Goal: Task Accomplishment & Management: Manage account settings

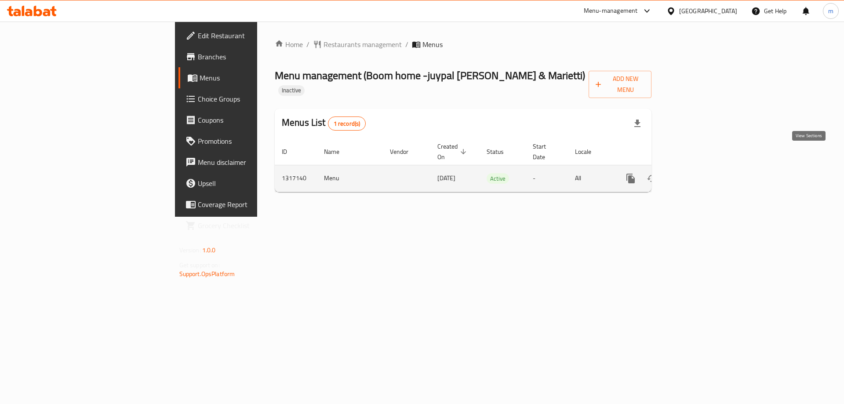
click at [699, 173] on icon "enhanced table" at bounding box center [694, 178] width 11 height 11
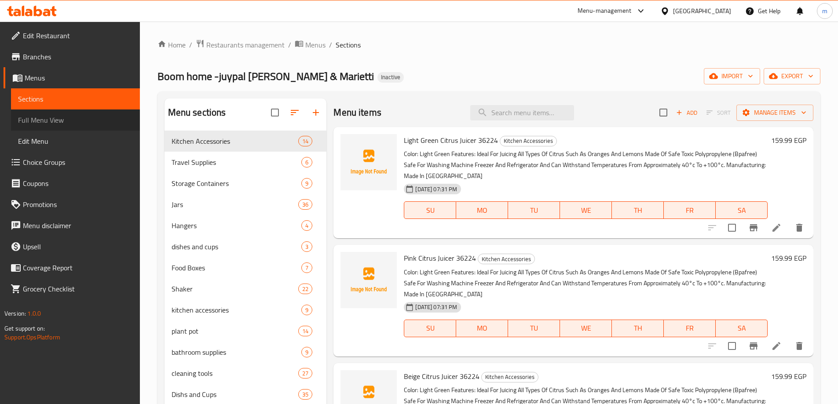
click at [53, 127] on link "Full Menu View" at bounding box center [75, 119] width 129 height 21
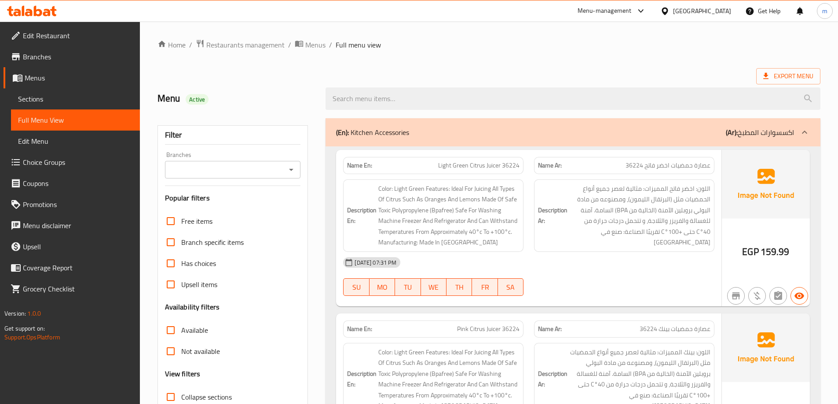
click at [805, 132] on icon at bounding box center [803, 132] width 5 height 3
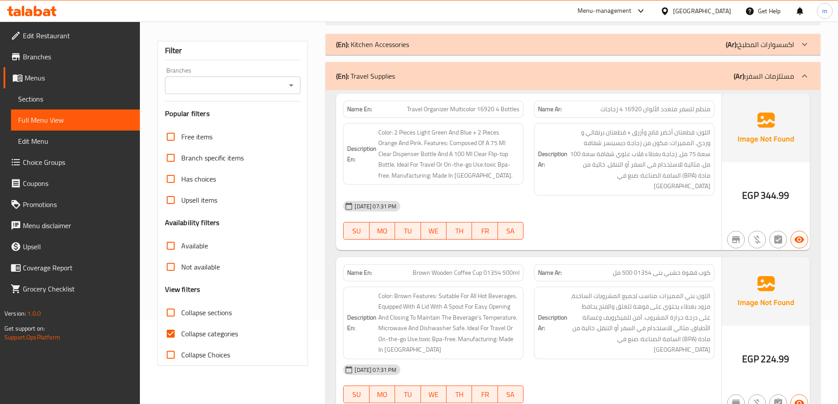
scroll to position [88, 0]
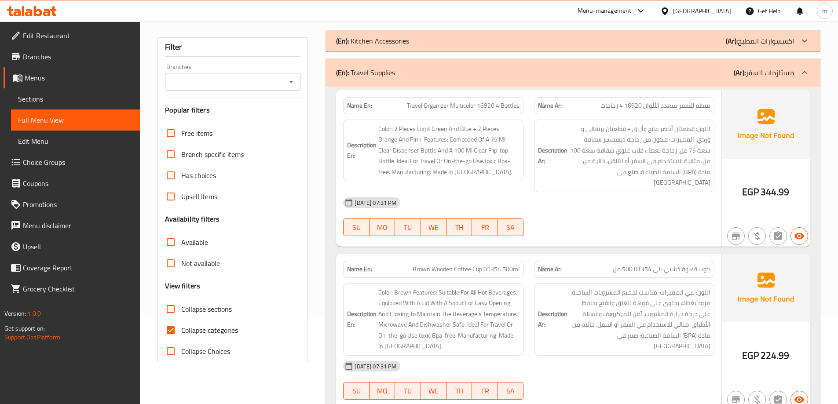
click at [806, 75] on icon at bounding box center [804, 72] width 11 height 11
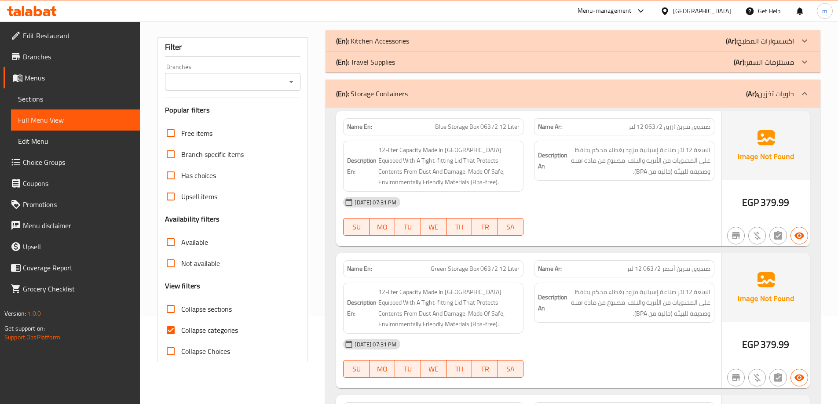
click at [806, 93] on icon at bounding box center [804, 93] width 11 height 11
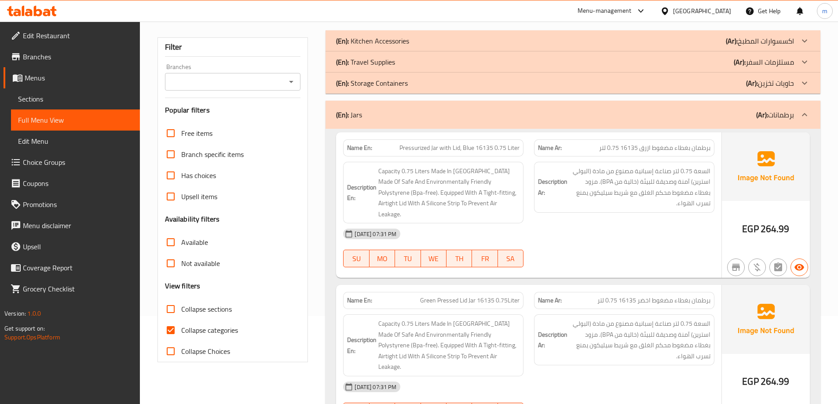
click at [806, 114] on icon at bounding box center [804, 114] width 11 height 11
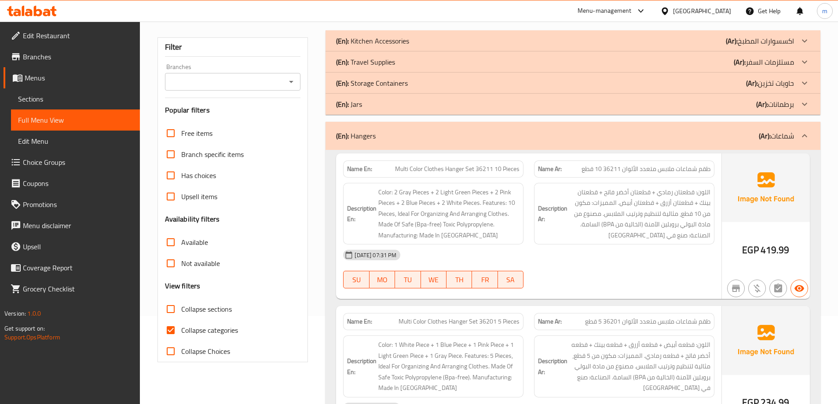
click at [806, 137] on icon at bounding box center [803, 135] width 5 height 3
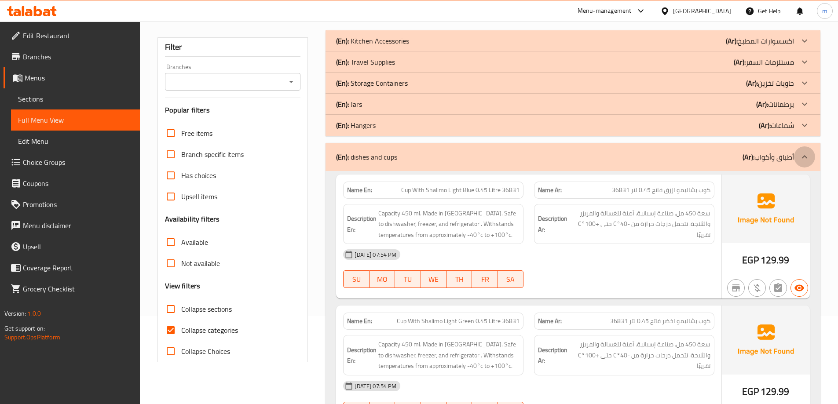
click at [807, 154] on icon at bounding box center [804, 157] width 11 height 11
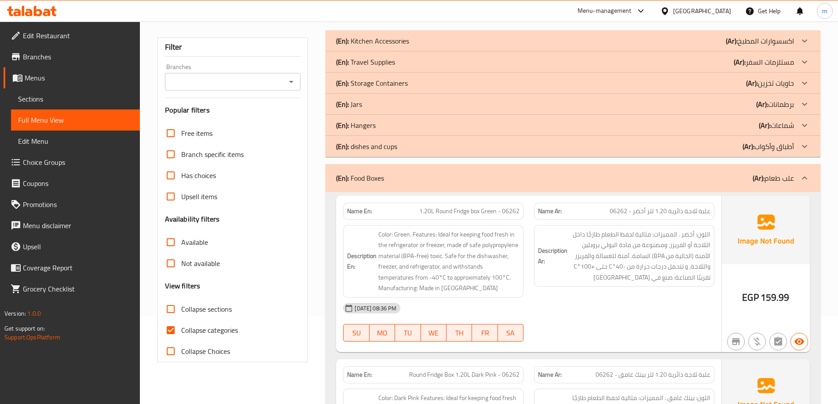
click at [805, 178] on icon at bounding box center [803, 177] width 5 height 3
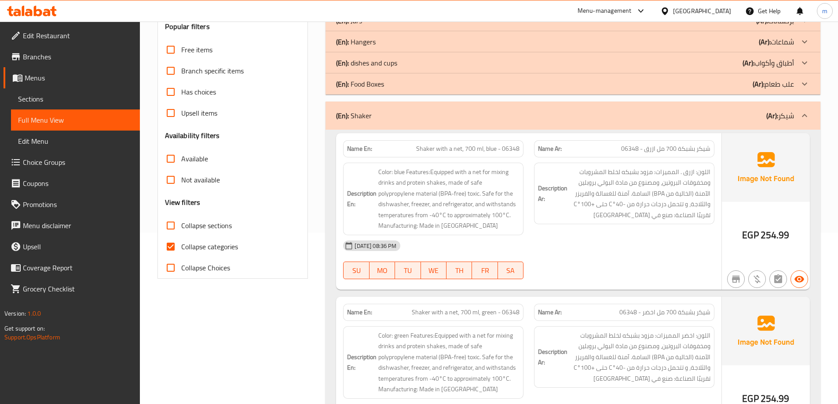
scroll to position [220, 0]
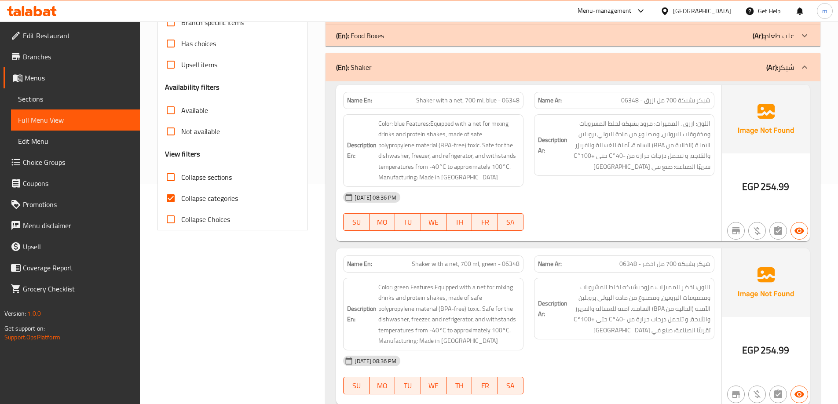
click at [807, 64] on icon at bounding box center [804, 67] width 11 height 11
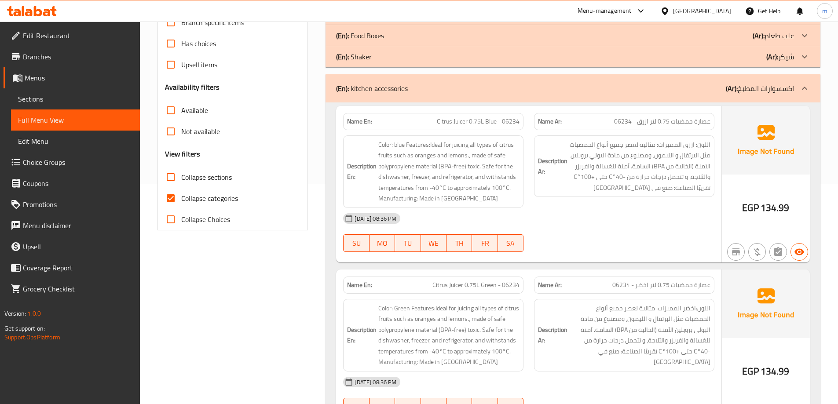
click at [806, 89] on icon at bounding box center [803, 88] width 5 height 3
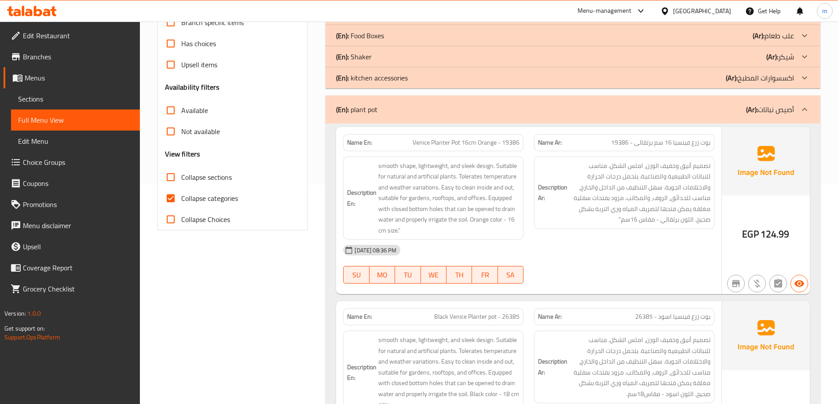
click at [806, 109] on icon at bounding box center [803, 109] width 5 height 3
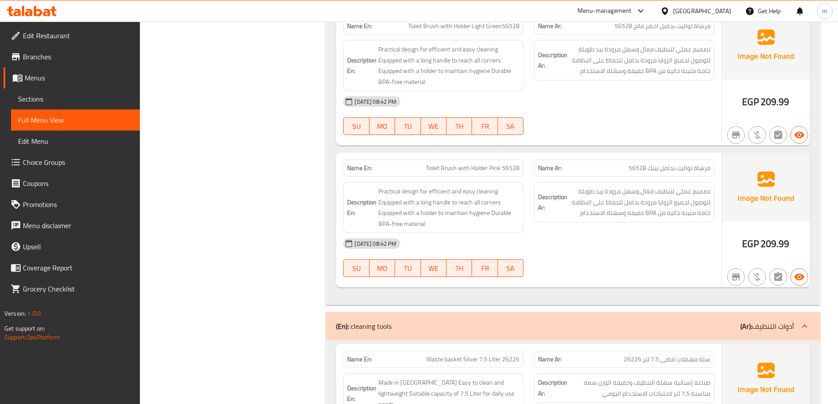
scroll to position [1275, 0]
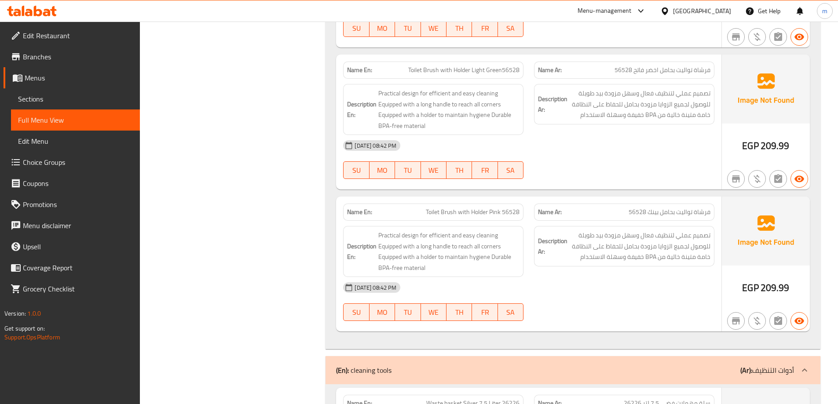
click at [501, 70] on span "Toilet Brush with Holder Light Green56528" at bounding box center [463, 70] width 111 height 9
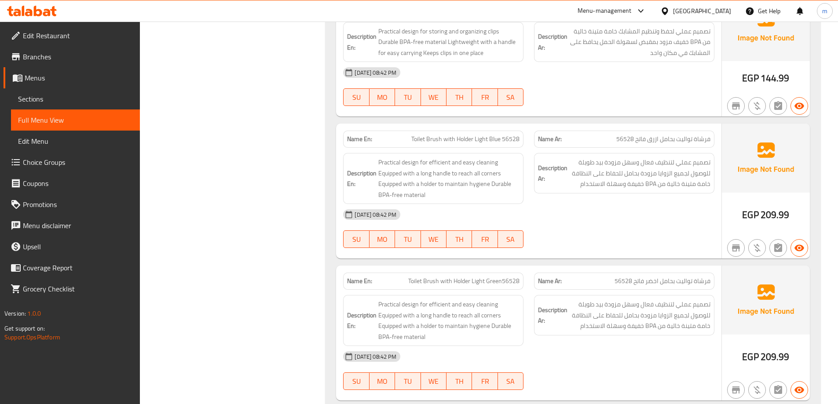
scroll to position [1078, 0]
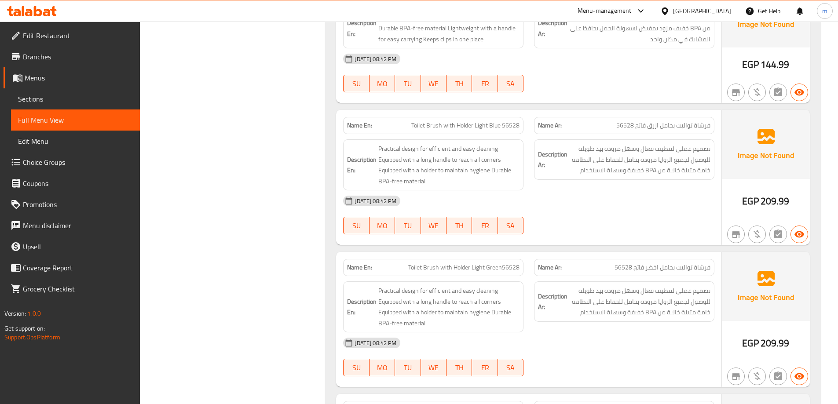
click at [503, 270] on span "Toilet Brush with Holder Light Green56528" at bounding box center [463, 267] width 111 height 9
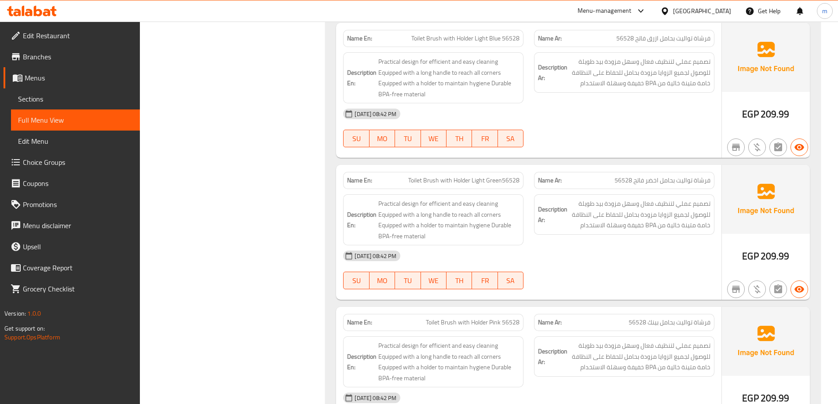
scroll to position [1166, 0]
click at [501, 179] on span "Toilet Brush with Holder Light Green56528" at bounding box center [463, 179] width 111 height 9
drag, startPoint x: 503, startPoint y: 180, endPoint x: 488, endPoint y: 203, distance: 27.7
click at [488, 203] on span "Practical design for efficient and easy cleaning Equipped with a long handle to…" at bounding box center [448, 218] width 141 height 43
click at [505, 180] on span "Toilet Brush with Holder Light Green56528" at bounding box center [463, 179] width 111 height 9
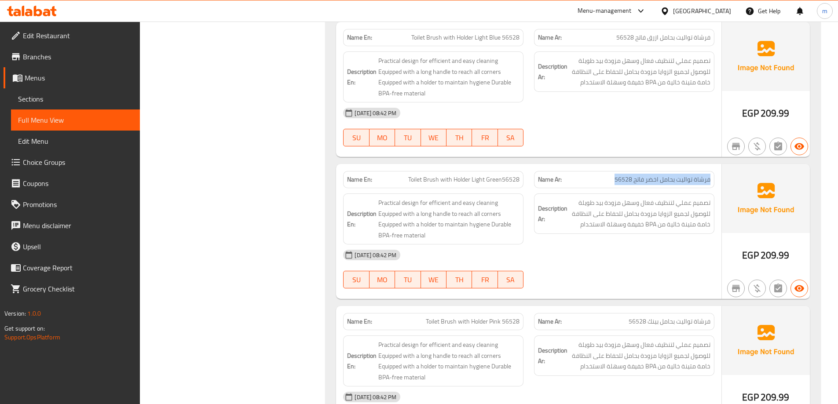
drag, startPoint x: 709, startPoint y: 179, endPoint x: 608, endPoint y: 182, distance: 100.7
click at [608, 182] on p "Name Ar: فرشاة تواليت بحامل اخضر فاتح 56528" at bounding box center [624, 179] width 172 height 9
copy span "فرشاة تواليت بحامل اخضر فاتح 56528"
click at [34, 102] on span "Sections" at bounding box center [75, 99] width 115 height 11
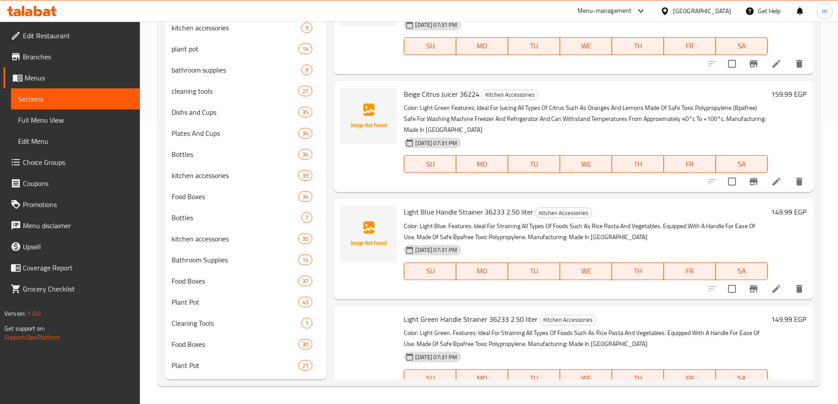
scroll to position [123, 0]
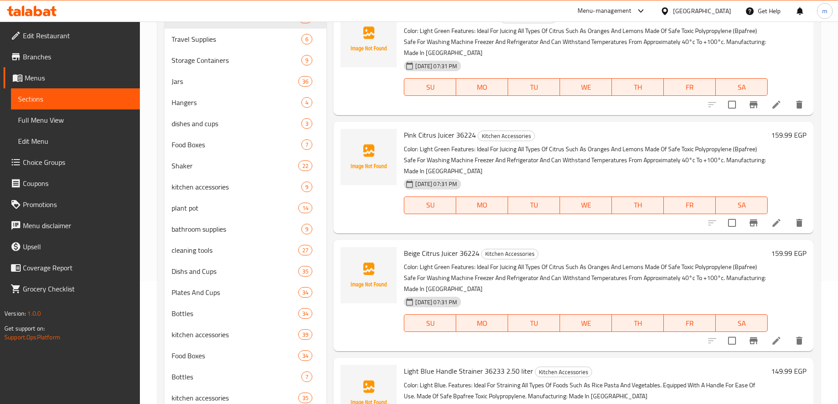
click at [473, 8] on div "Menu-management [GEOGRAPHIC_DATA] Get Help m" at bounding box center [419, 10] width 838 height 21
click at [55, 119] on span "Full Menu View" at bounding box center [75, 120] width 115 height 11
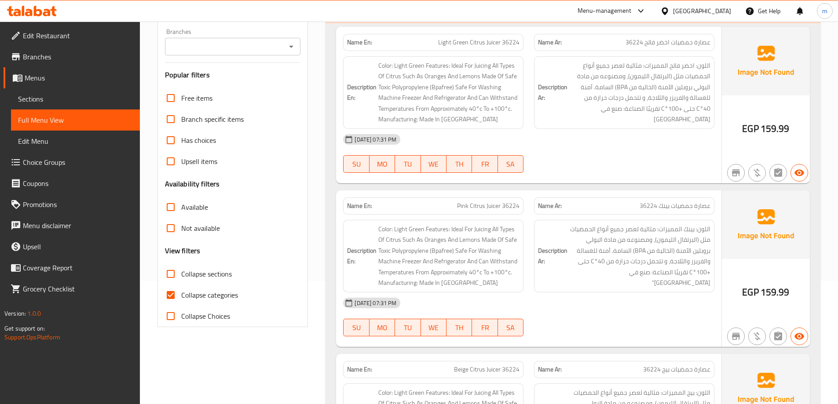
scroll to position [20618, 0]
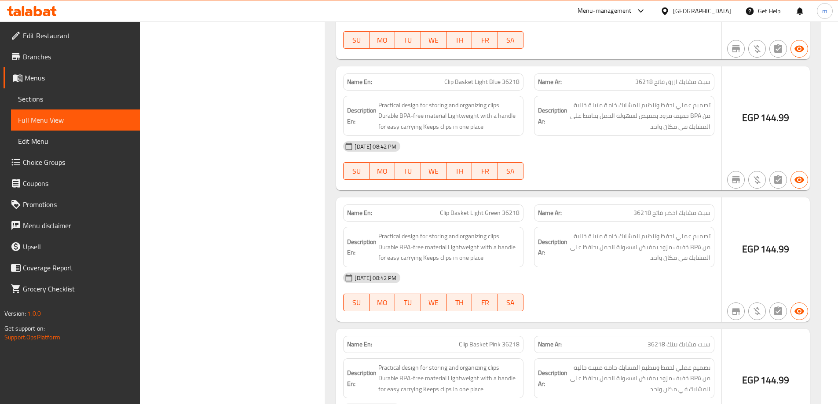
drag, startPoint x: 518, startPoint y: 201, endPoint x: 409, endPoint y: 204, distance: 109.1
copy span "Toilet Brush with Holder Light Green56528"
click at [69, 98] on span "Sections" at bounding box center [75, 99] width 115 height 11
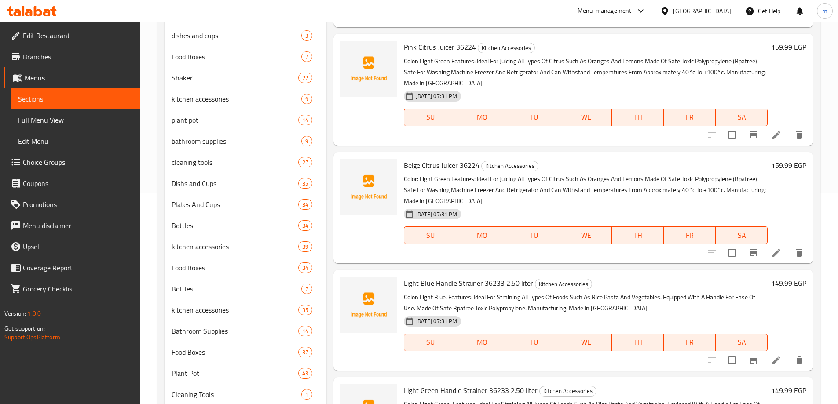
scroll to position [176, 0]
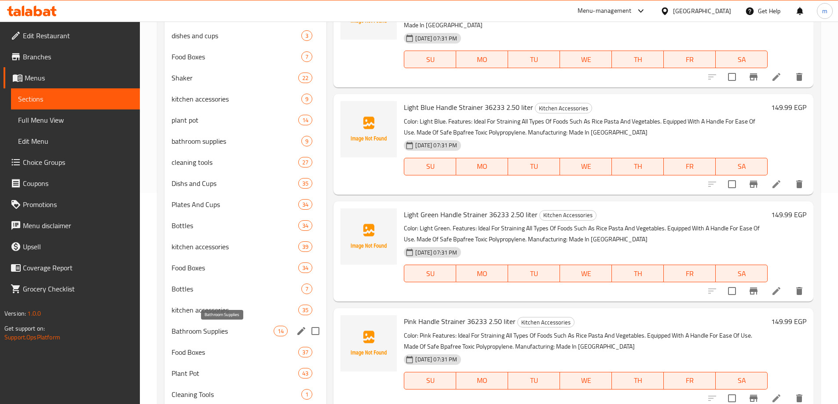
click at [218, 327] on span "Bathroom Supplies" at bounding box center [222, 331] width 102 height 11
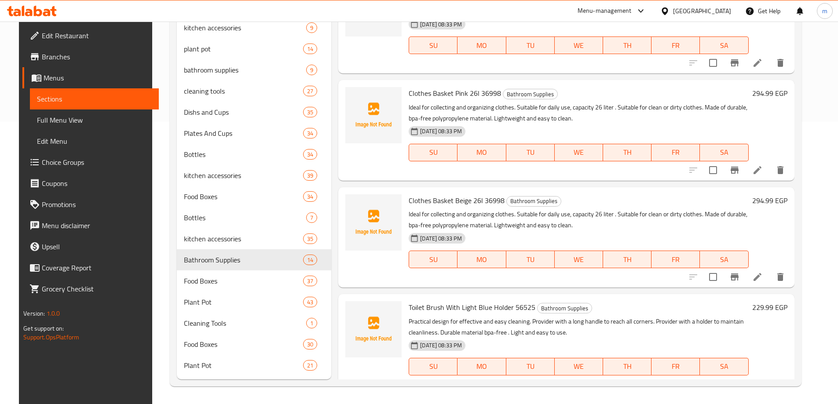
scroll to position [78, 0]
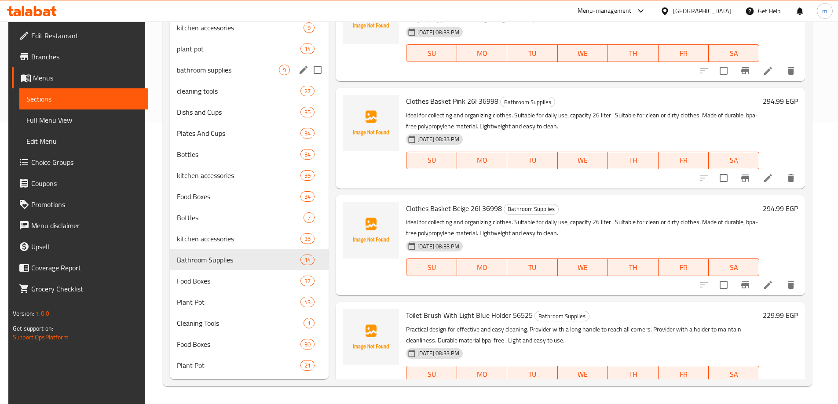
click at [210, 75] on div "bathroom supplies 9" at bounding box center [249, 69] width 159 height 21
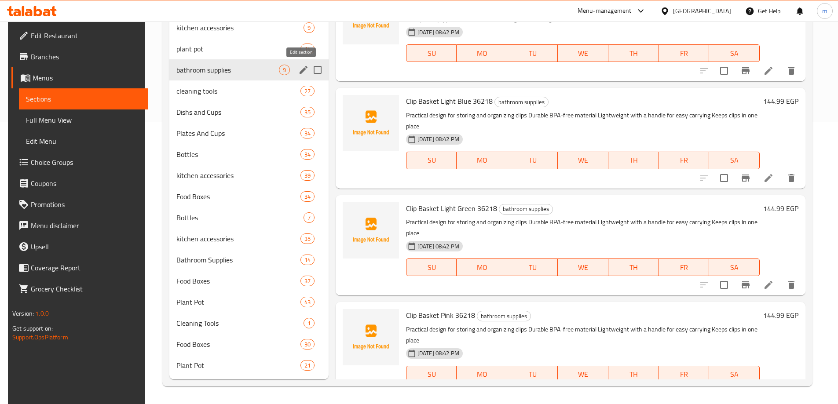
click at [302, 66] on icon "edit" at bounding box center [303, 70] width 11 height 11
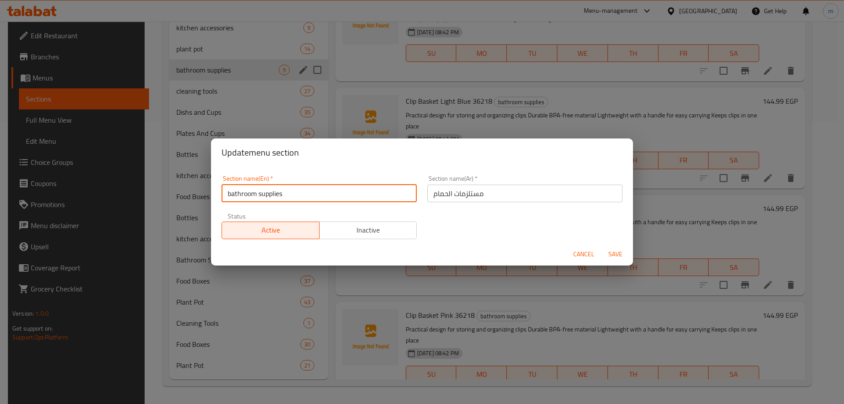
click at [228, 193] on input "bathroom supplies" at bounding box center [319, 194] width 195 height 18
click at [261, 193] on input "bathroom supplies" at bounding box center [319, 194] width 195 height 18
click at [228, 194] on input "bathroom Supplies" at bounding box center [319, 194] width 195 height 18
type input "Bathroom Supplies"
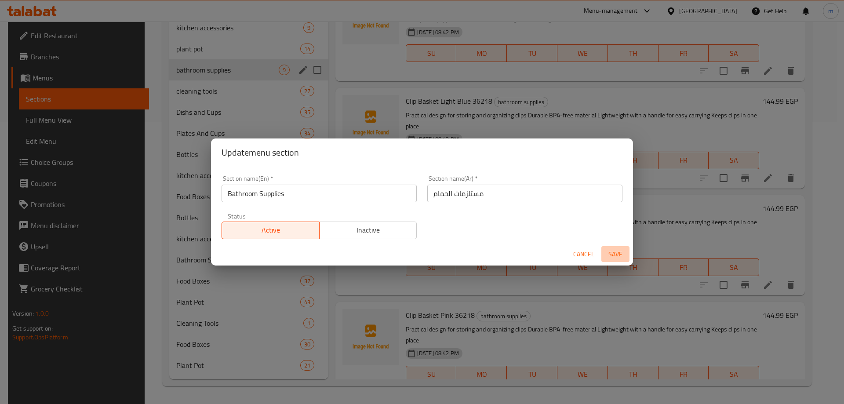
click at [618, 252] on span "Save" at bounding box center [615, 254] width 21 height 11
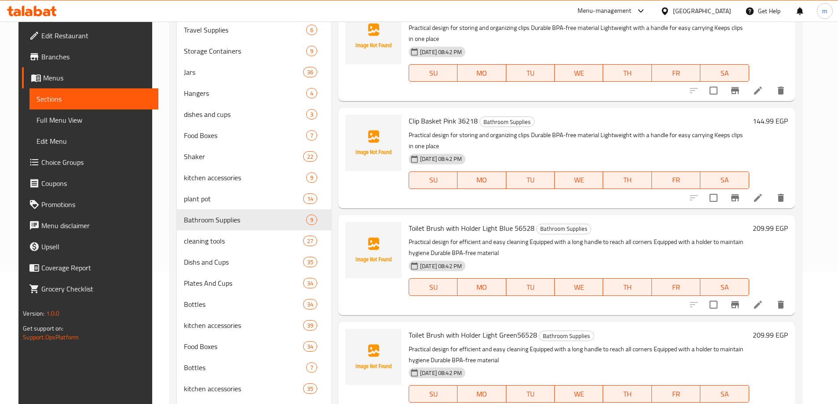
scroll to position [220, 0]
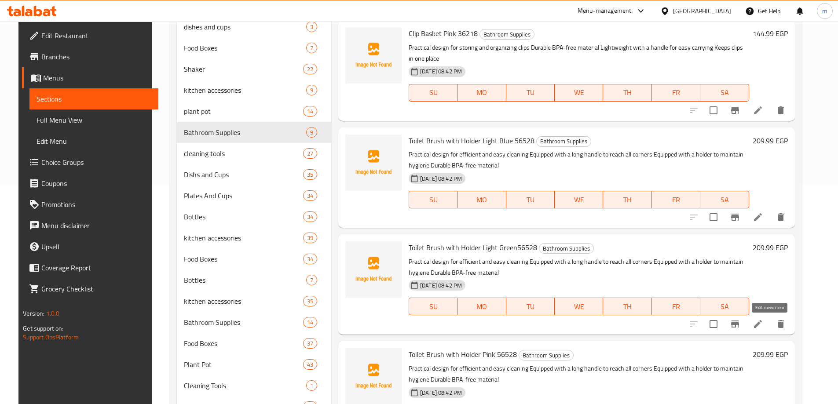
click at [761, 322] on icon at bounding box center [758, 324] width 8 height 8
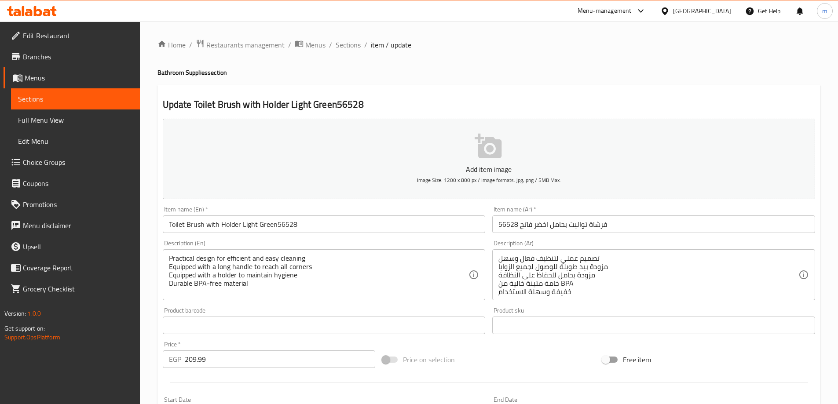
click at [274, 225] on input "Toilet Brush with Holder Light Green56528" at bounding box center [324, 224] width 323 height 18
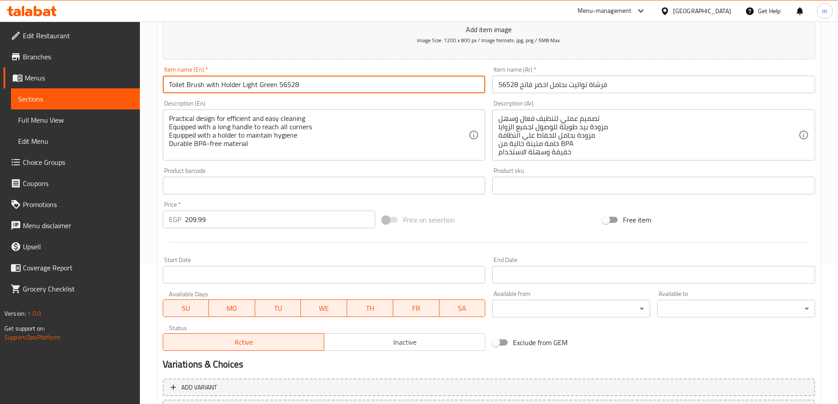
scroll to position [217, 0]
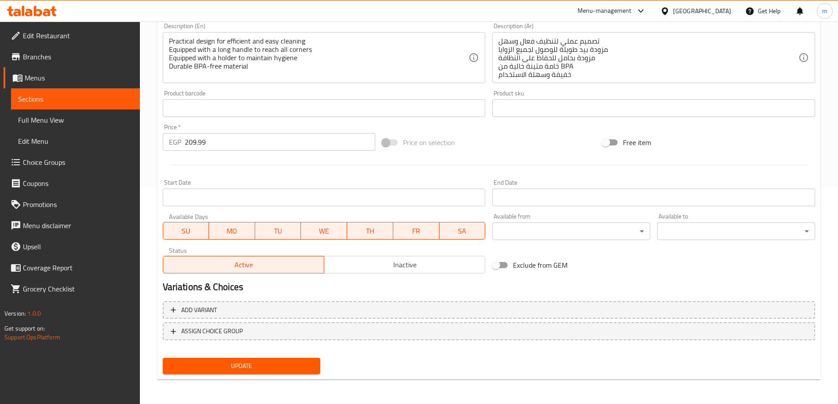
type input "Toilet Brush with Holder Light Green 56528"
click at [284, 362] on span "Update" at bounding box center [242, 366] width 144 height 11
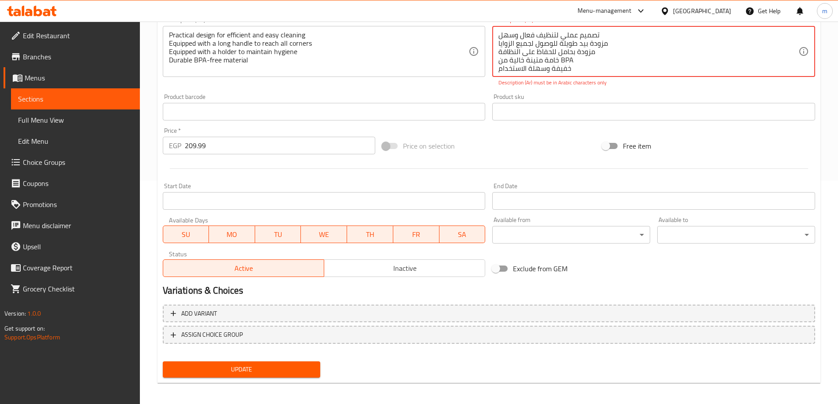
scroll to position [227, 0]
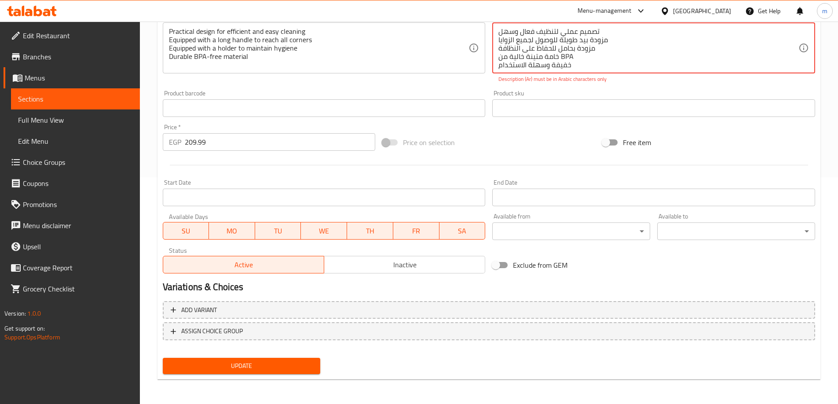
click at [284, 366] on span "Update" at bounding box center [242, 366] width 144 height 11
click at [467, 148] on div "Price on selection" at bounding box center [489, 143] width 220 height 24
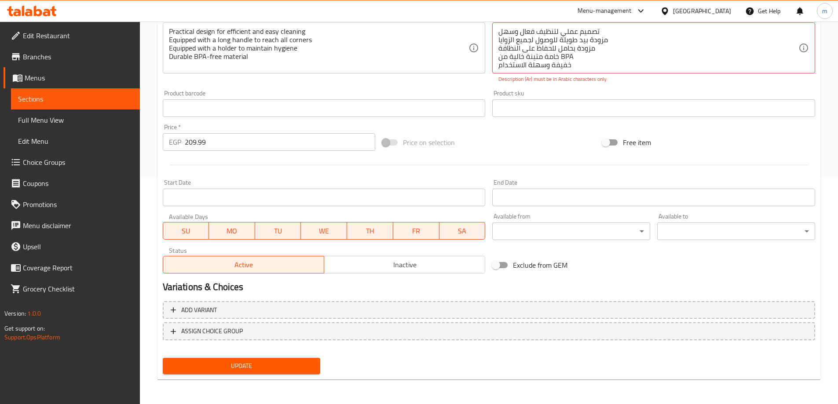
click at [251, 376] on div "Update" at bounding box center [241, 365] width 165 height 23
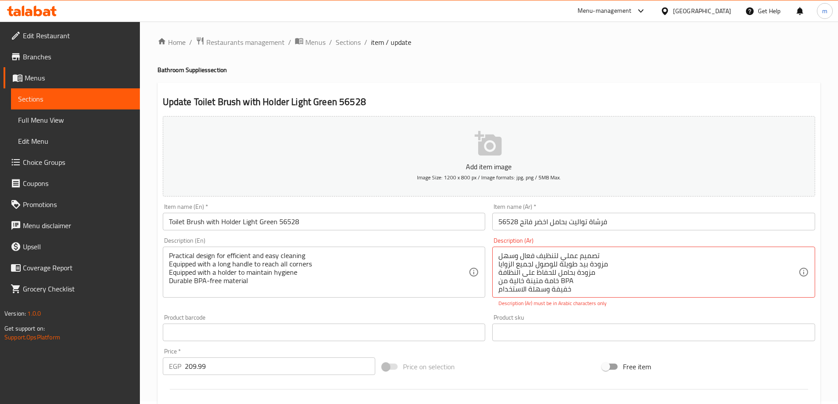
scroll to position [0, 0]
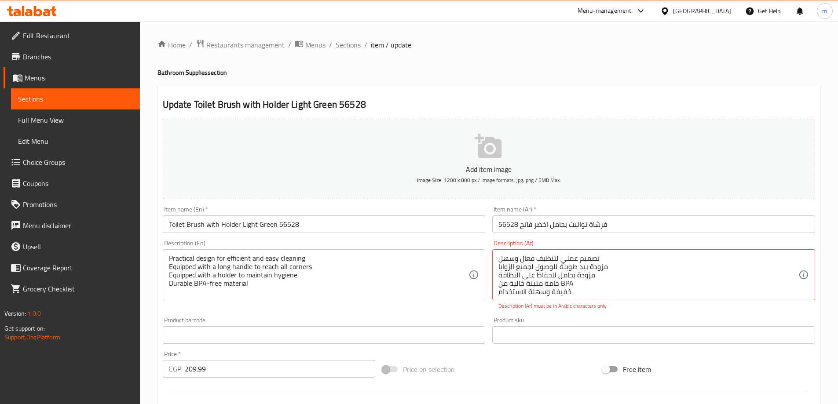
click at [81, 119] on span "Full Menu View" at bounding box center [75, 120] width 115 height 11
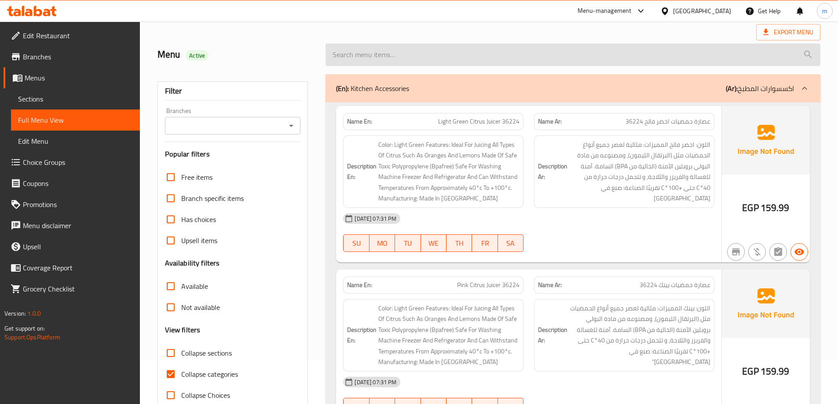
scroll to position [88, 0]
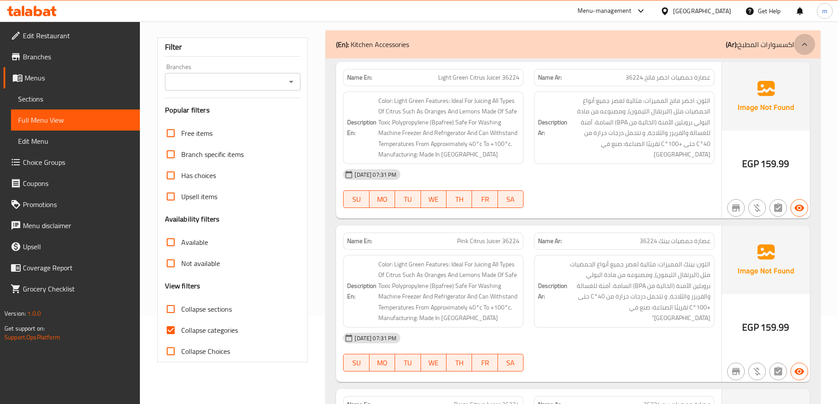
click at [804, 44] on icon at bounding box center [803, 44] width 5 height 3
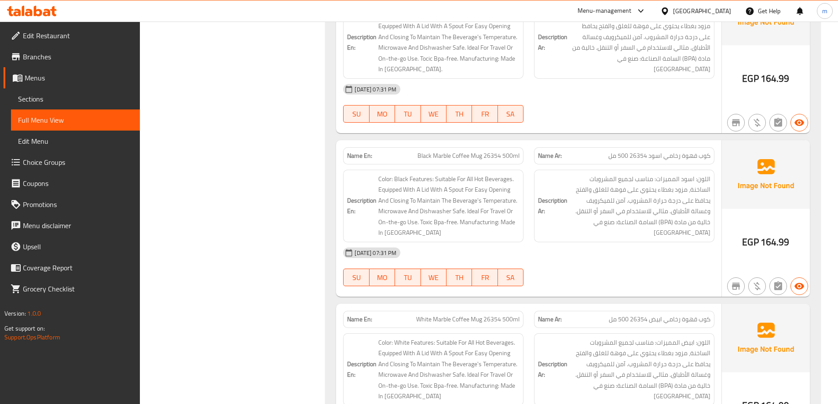
scroll to position [528, 0]
click at [55, 102] on span "Sections" at bounding box center [75, 99] width 115 height 11
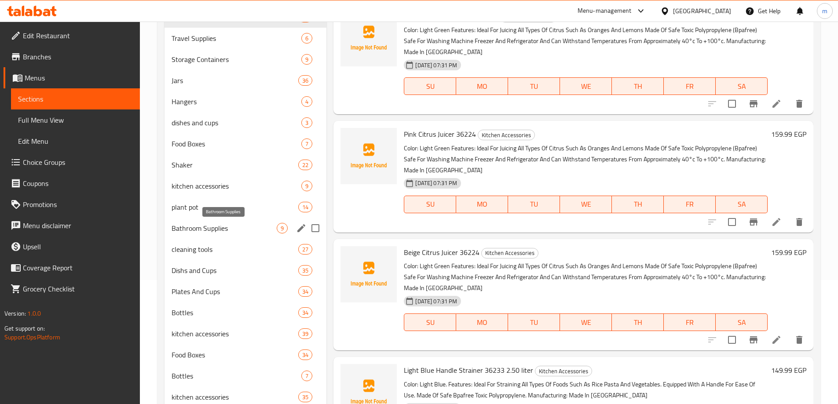
scroll to position [123, 0]
click at [199, 232] on span "Bathroom Supplies" at bounding box center [224, 229] width 106 height 11
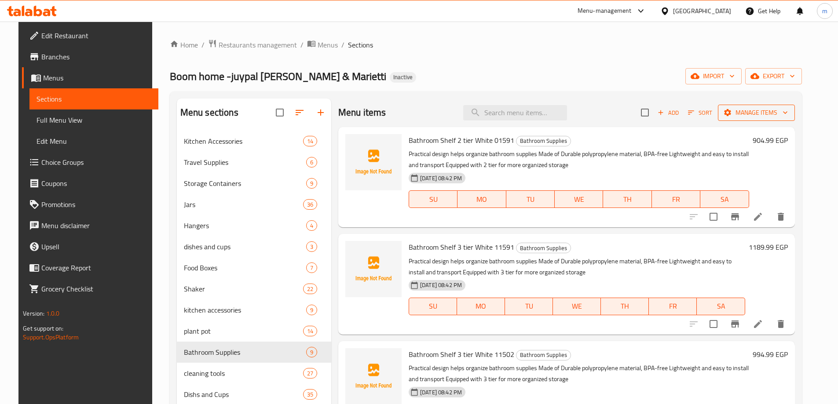
click at [758, 115] on span "Manage items" at bounding box center [756, 112] width 63 height 11
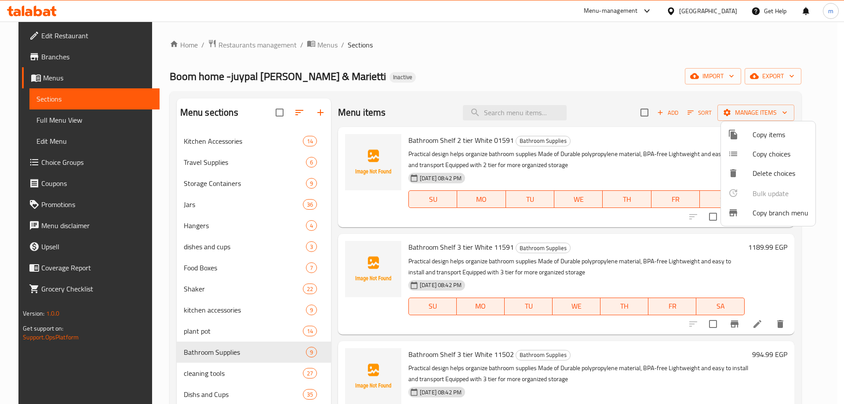
click at [758, 113] on div at bounding box center [422, 202] width 844 height 404
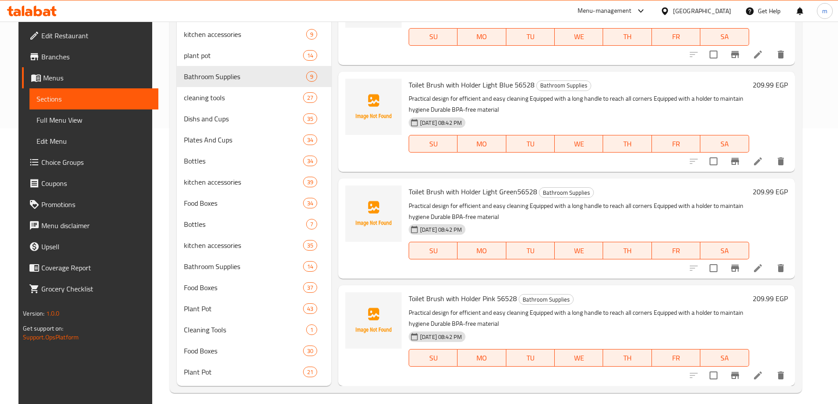
scroll to position [282, 0]
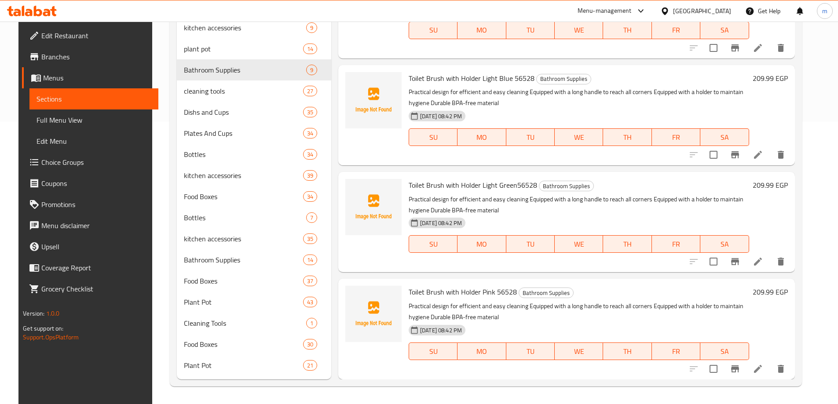
click at [509, 184] on span "Toilet Brush with Holder Light Green56528" at bounding box center [472, 185] width 128 height 13
click at [511, 186] on span "Toilet Brush with Holder Light Green56528" at bounding box center [472, 185] width 128 height 13
click at [40, 124] on span "Full Menu View" at bounding box center [93, 120] width 115 height 11
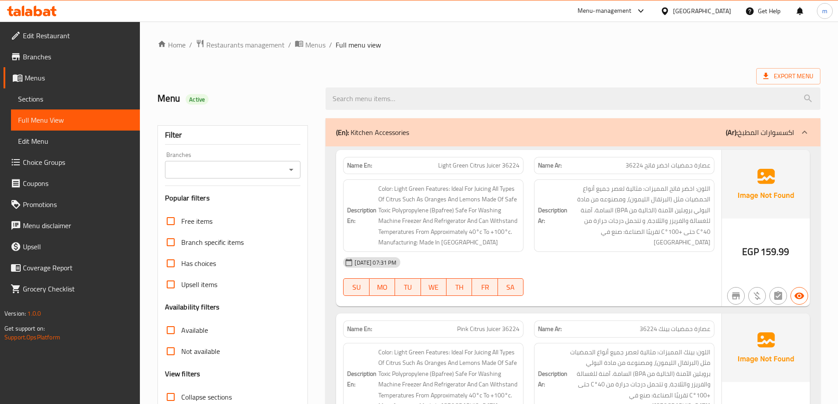
click at [803, 131] on icon at bounding box center [804, 132] width 11 height 11
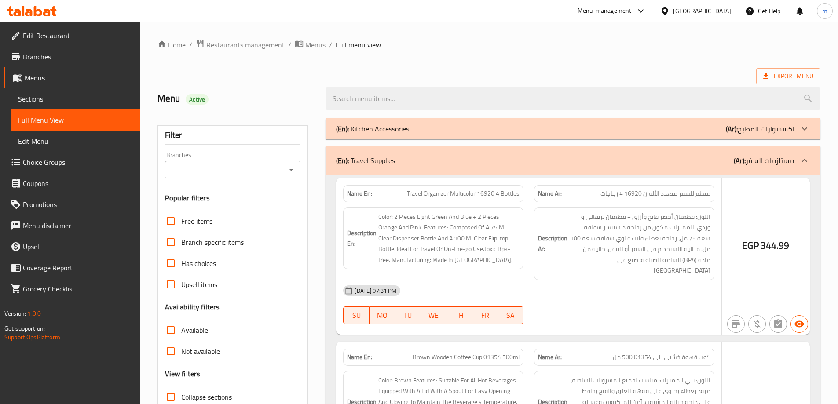
scroll to position [132, 0]
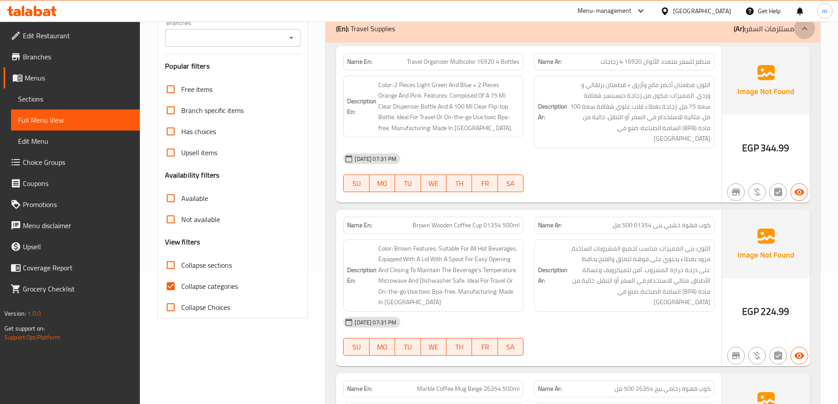
click at [804, 29] on icon at bounding box center [804, 28] width 11 height 11
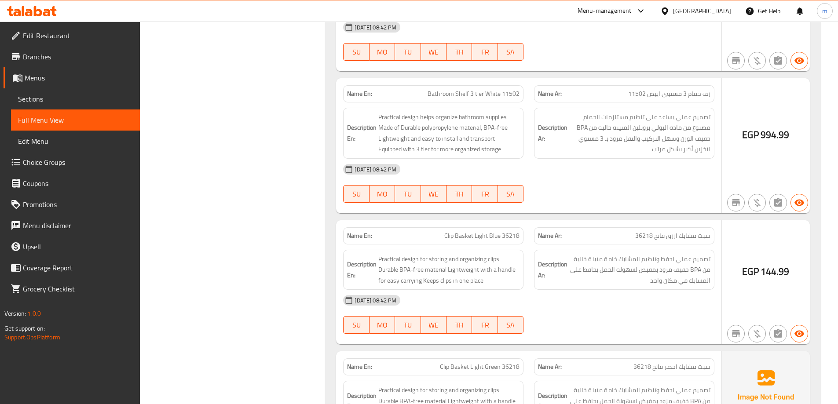
scroll to position [17121, 0]
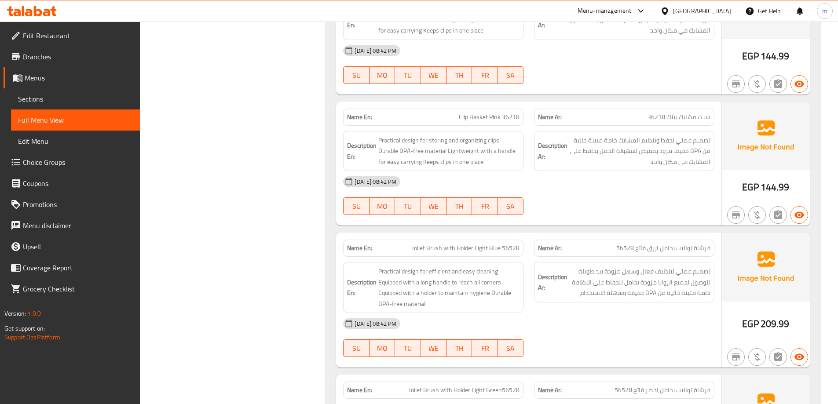
scroll to position [17561, 0]
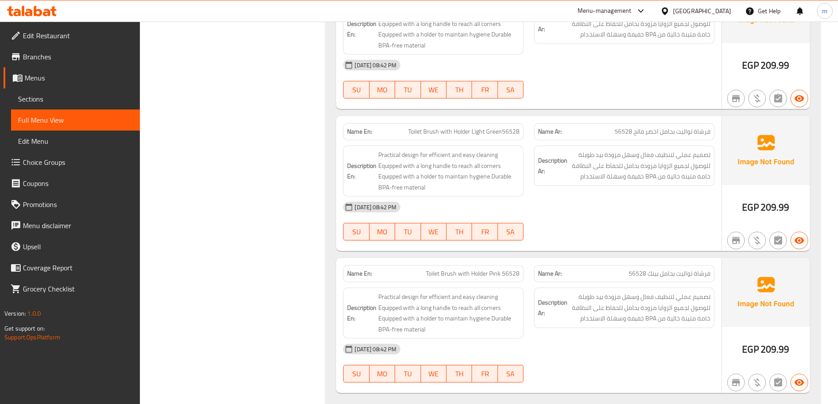
drag, startPoint x: 519, startPoint y: 80, endPoint x: 425, endPoint y: 81, distance: 93.6
copy span "Waste basket Silver 7.5 Liter 26226"
click at [44, 99] on span "Sections" at bounding box center [75, 99] width 115 height 11
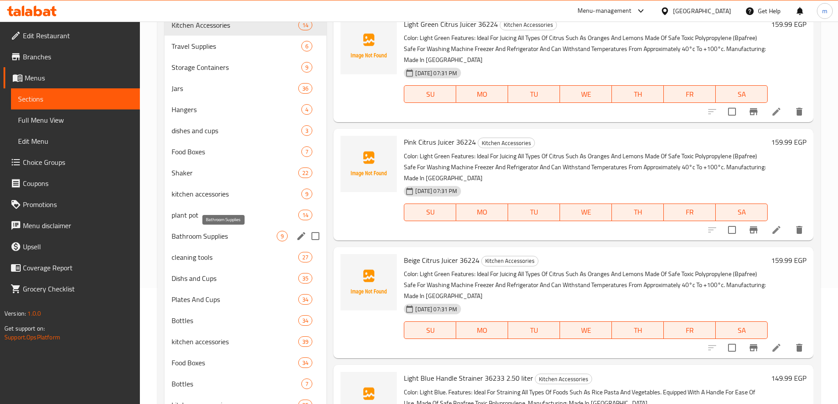
scroll to position [132, 0]
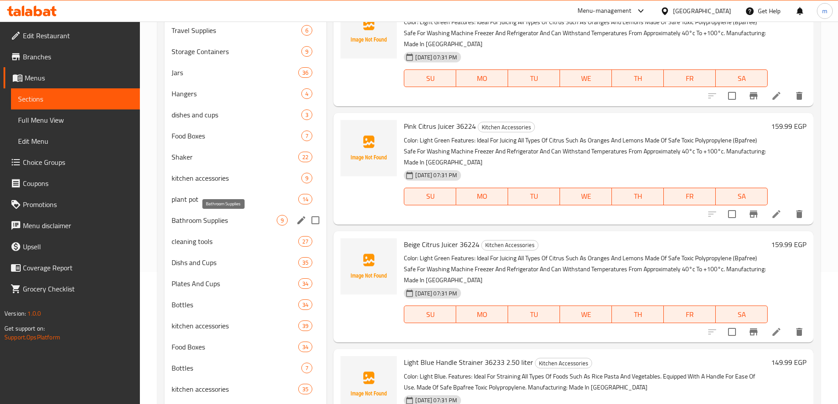
click at [222, 224] on span "Bathroom Supplies" at bounding box center [224, 220] width 106 height 11
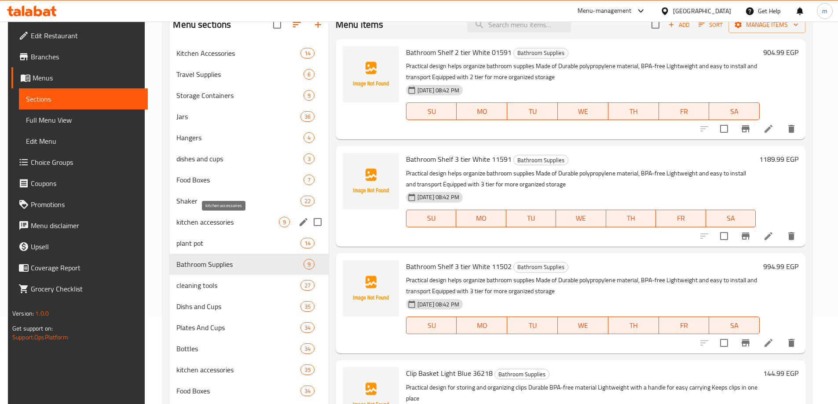
scroll to position [132, 0]
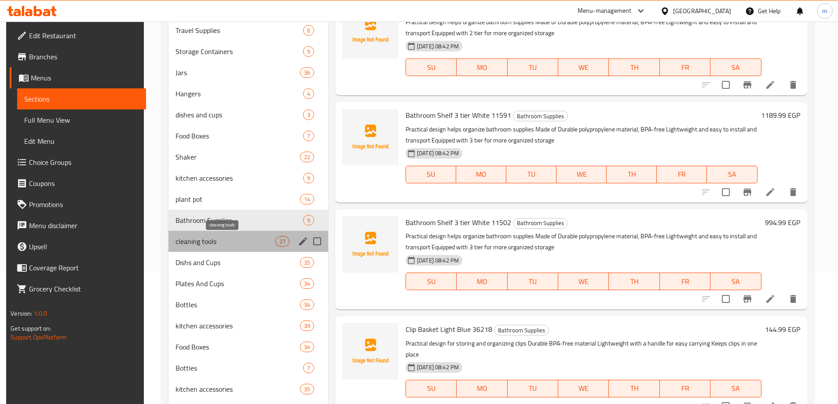
click at [222, 236] on span "cleaning tools" at bounding box center [225, 241] width 100 height 11
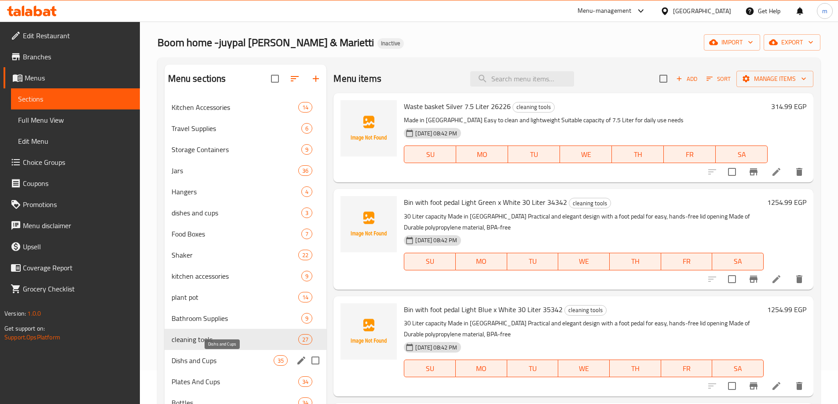
scroll to position [44, 0]
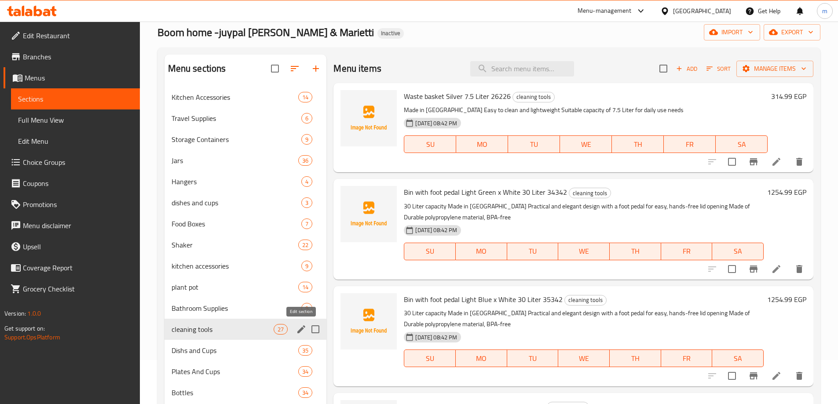
click at [299, 331] on icon "edit" at bounding box center [301, 329] width 8 height 8
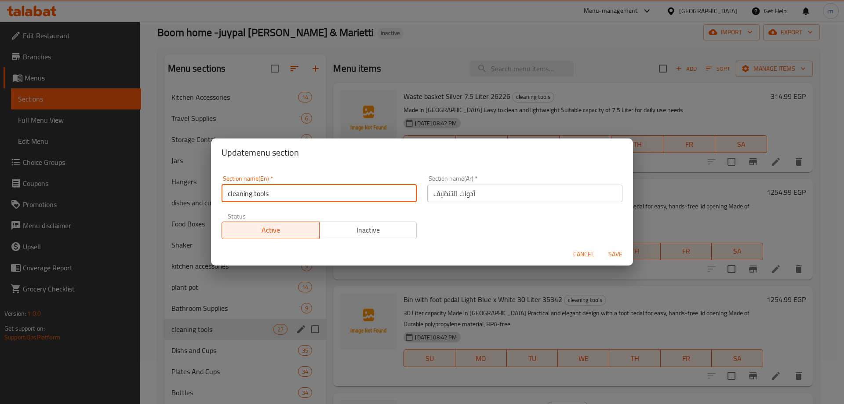
click at [228, 194] on input "cleaning tools" at bounding box center [319, 194] width 195 height 18
click at [255, 194] on input "Cleaning tools" at bounding box center [319, 194] width 195 height 18
type input "Cleaning Tools"
click at [620, 253] on span "Save" at bounding box center [615, 254] width 21 height 11
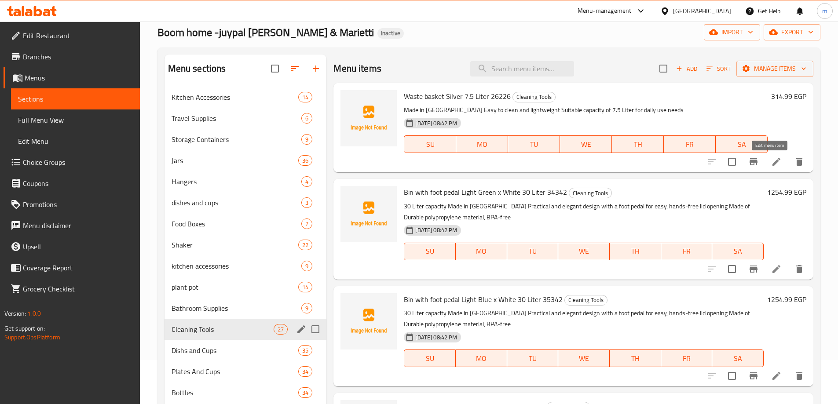
click at [771, 161] on icon at bounding box center [776, 162] width 11 height 11
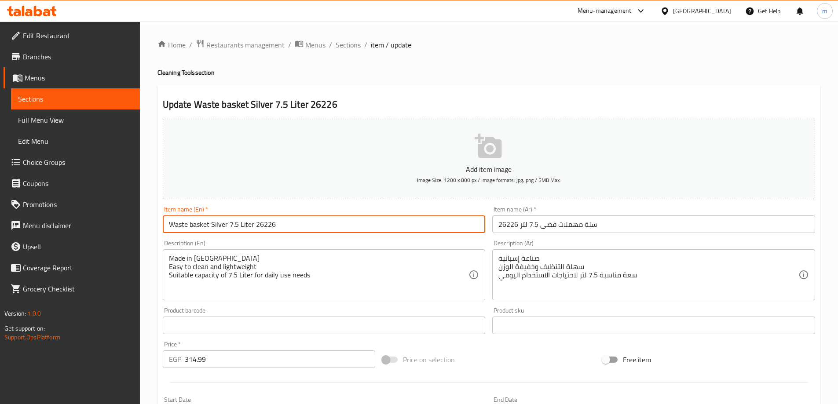
click at [190, 225] on input "Waste basket Silver 7.5 Liter 26226" at bounding box center [324, 224] width 323 height 18
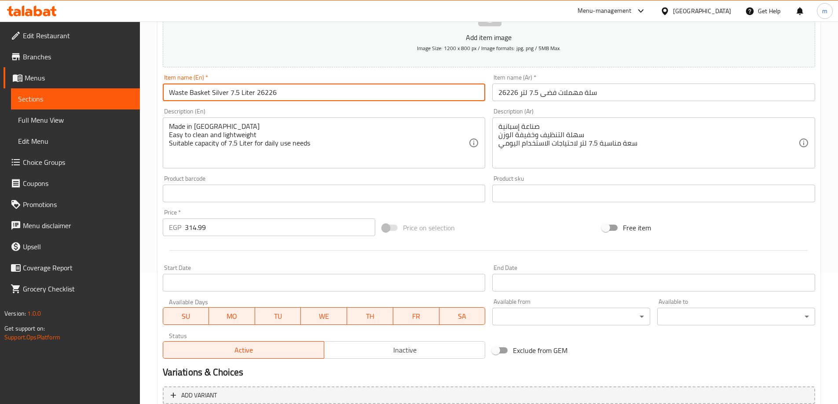
scroll to position [217, 0]
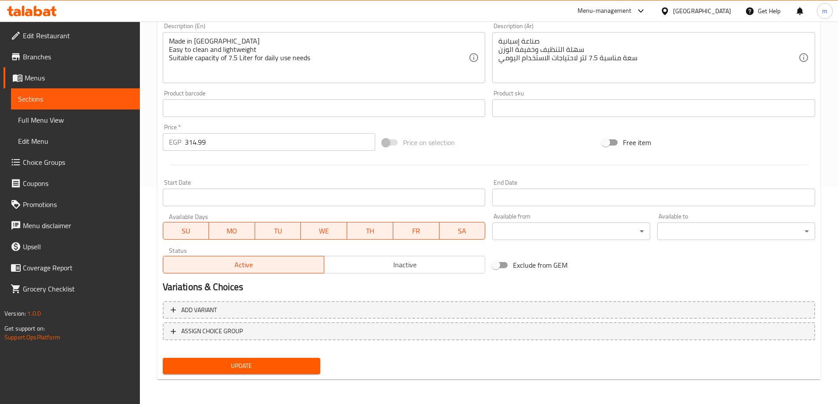
type input "Waste Basket Silver 7.5 Liter 26226"
click at [251, 371] on span "Update" at bounding box center [242, 366] width 144 height 11
click at [59, 122] on span "Full Menu View" at bounding box center [75, 120] width 115 height 11
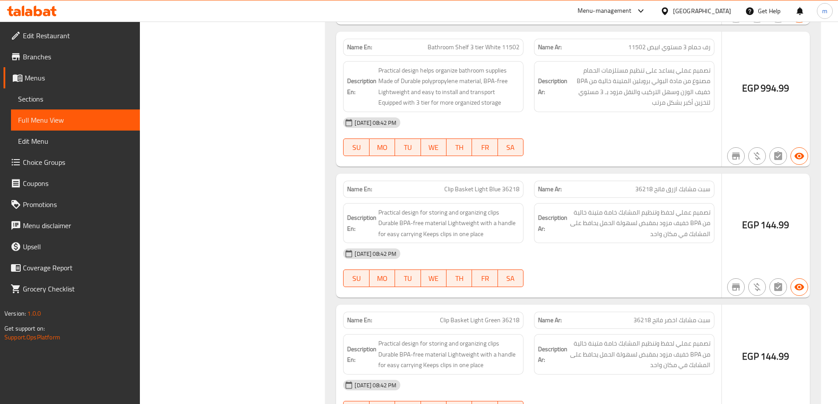
scroll to position [20469, 0]
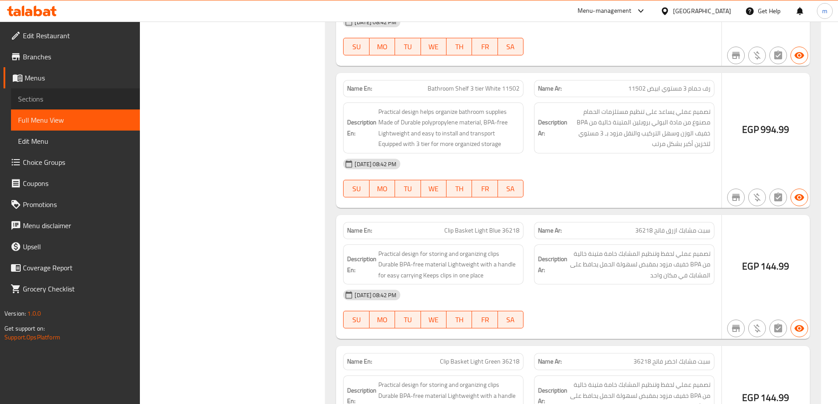
click at [34, 100] on span "Sections" at bounding box center [75, 99] width 115 height 11
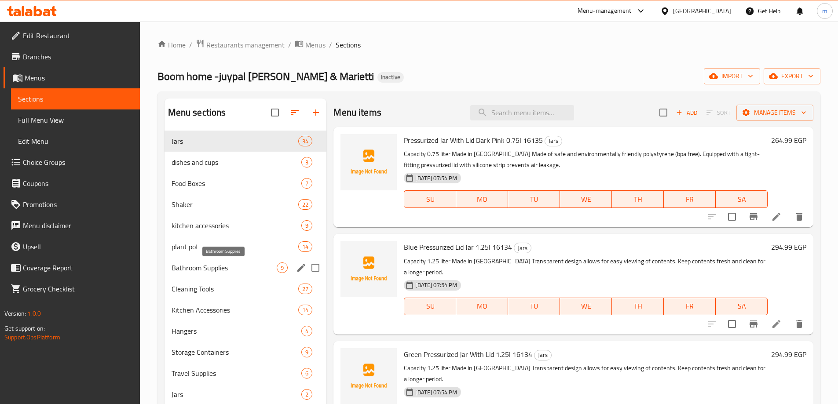
click at [211, 272] on span "Bathroom Supplies" at bounding box center [224, 267] width 106 height 11
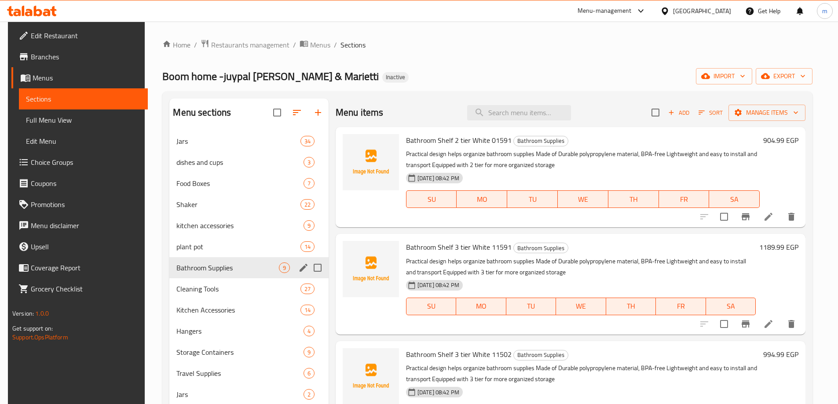
click at [314, 270] on input "Menu sections" at bounding box center [317, 268] width 18 height 18
checkbox input "true"
click at [281, 116] on button "button" at bounding box center [275, 112] width 21 height 21
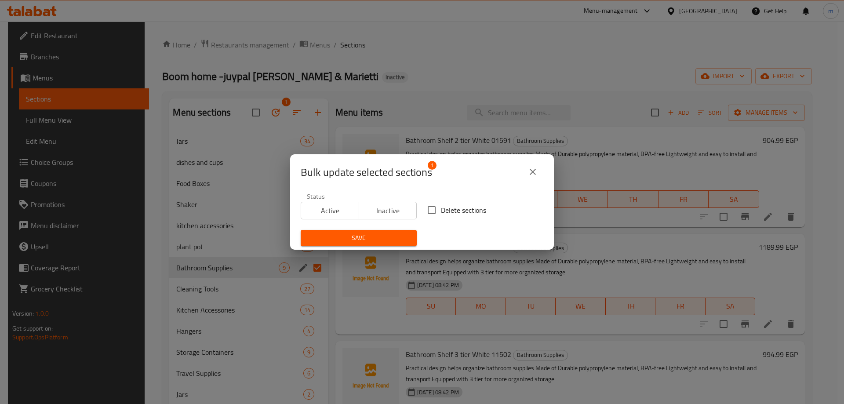
click at [426, 202] on input "Delete sections" at bounding box center [432, 210] width 18 height 18
checkbox input "true"
click at [374, 246] on button "Save" at bounding box center [359, 238] width 116 height 16
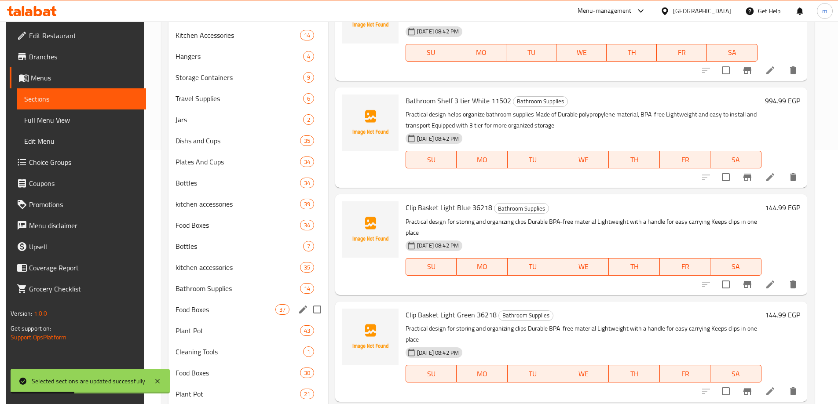
scroll to position [282, 0]
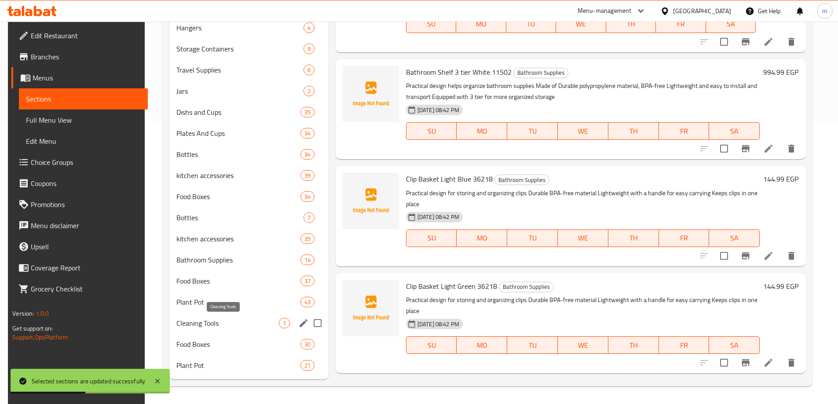
click at [220, 318] on span "Cleaning Tools" at bounding box center [227, 323] width 102 height 11
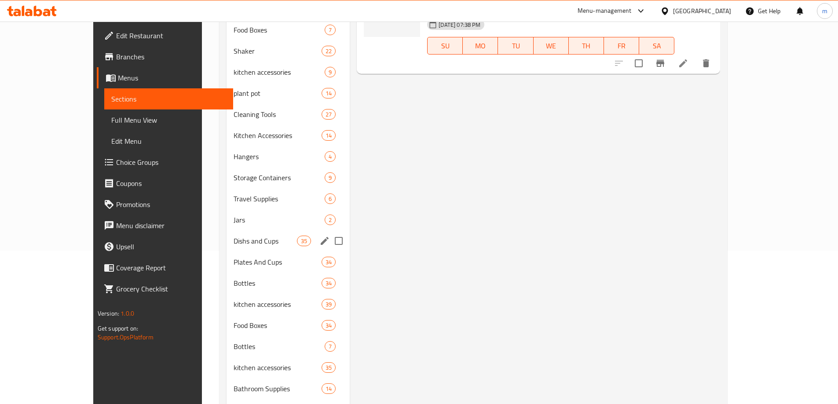
scroll to position [150, 0]
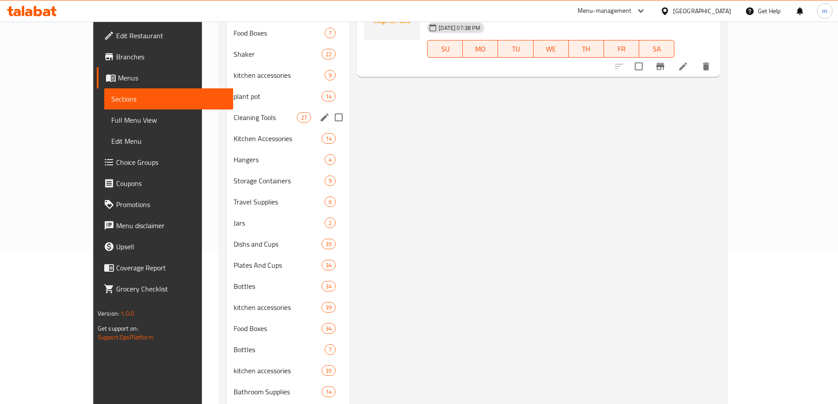
click at [226, 127] on div "Cleaning Tools 27" at bounding box center [288, 117] width 124 height 21
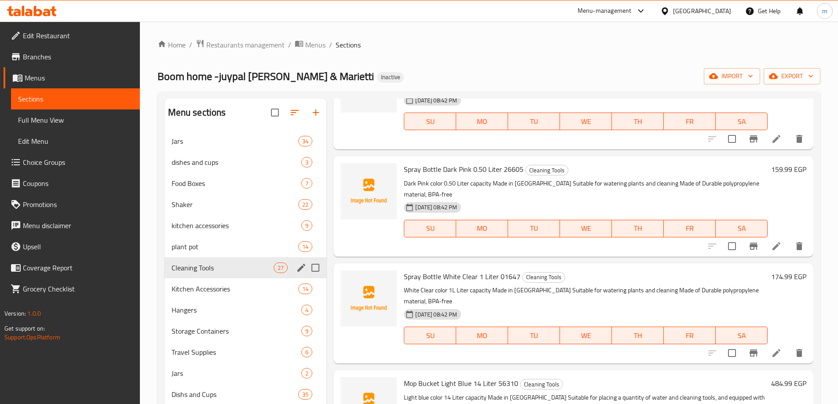
click at [317, 270] on input "Menu sections" at bounding box center [315, 268] width 18 height 18
checkbox input "true"
click at [273, 115] on icon "button" at bounding box center [273, 112] width 11 height 11
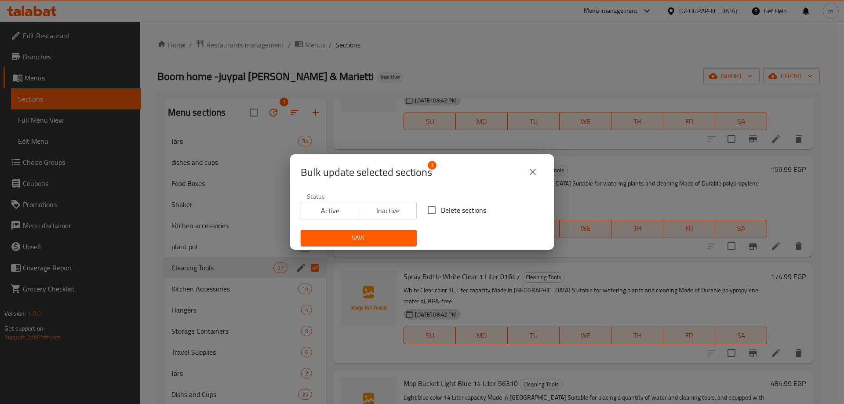
click at [423, 216] on input "Delete sections" at bounding box center [432, 210] width 18 height 18
checkbox input "true"
click at [396, 237] on span "Save" at bounding box center [359, 238] width 102 height 11
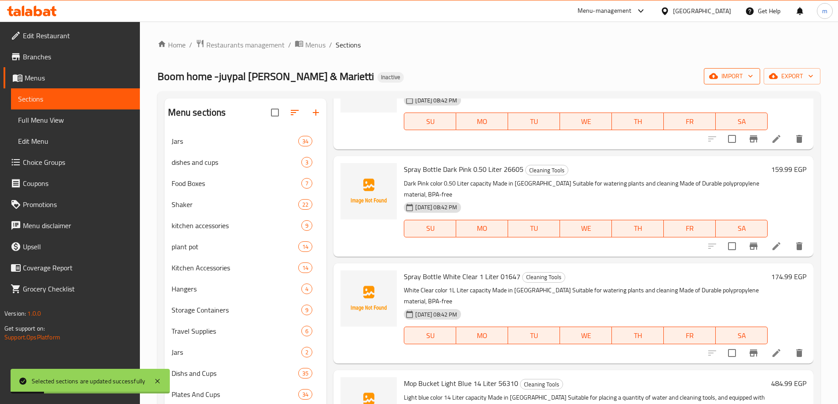
click at [751, 71] on button "import" at bounding box center [731, 76] width 56 height 16
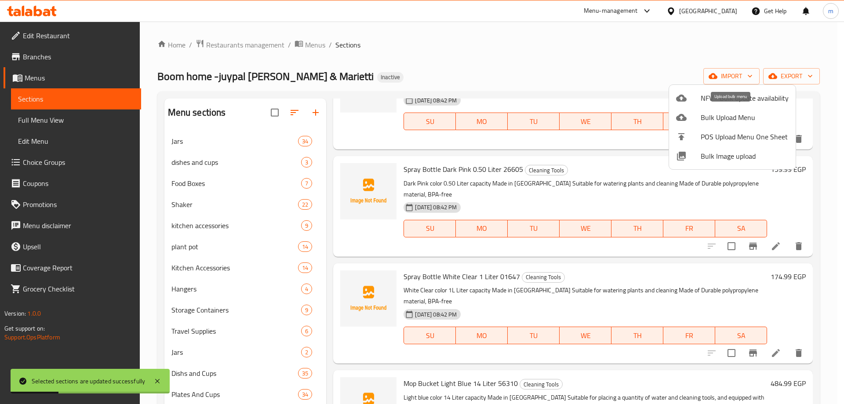
click at [703, 115] on span "Bulk Upload Menu" at bounding box center [745, 117] width 88 height 11
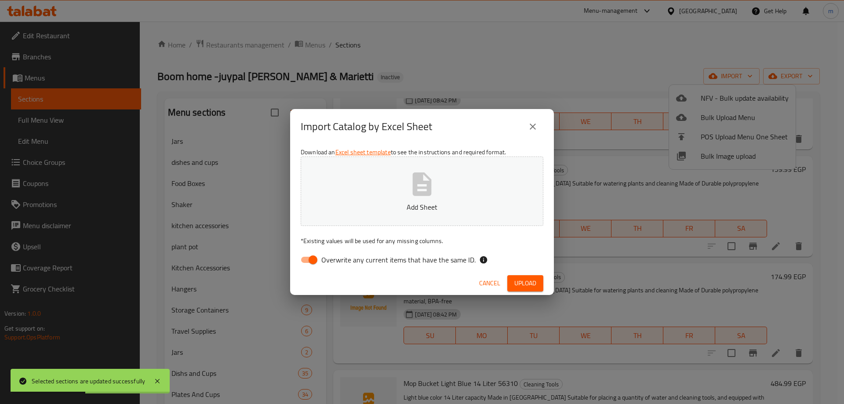
click at [363, 259] on span "Overwrite any current items that have the same ID." at bounding box center [398, 260] width 154 height 11
click at [338, 259] on input "Overwrite any current items that have the same ID." at bounding box center [313, 259] width 50 height 17
checkbox input "false"
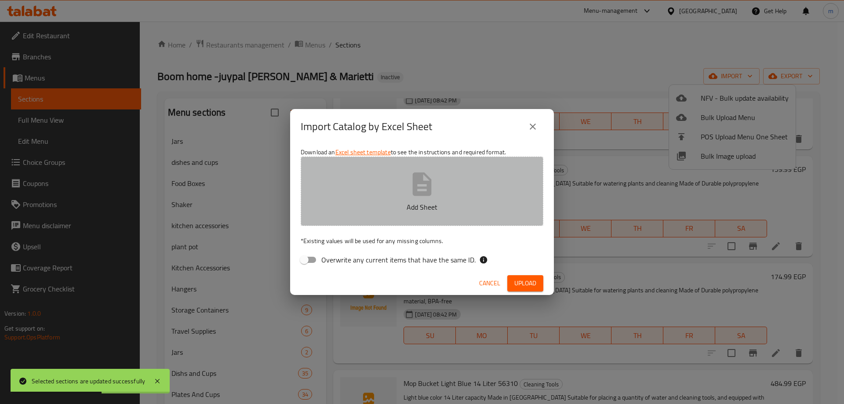
click at [404, 211] on p "Add Sheet" at bounding box center [421, 207] width 215 height 11
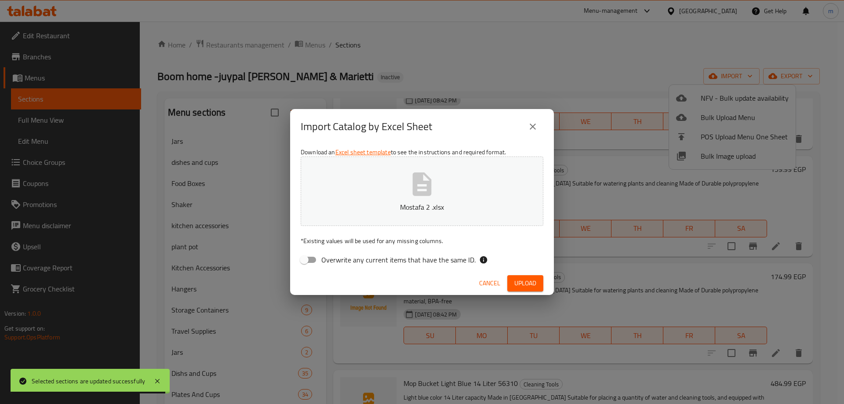
click at [532, 279] on span "Upload" at bounding box center [525, 283] width 22 height 11
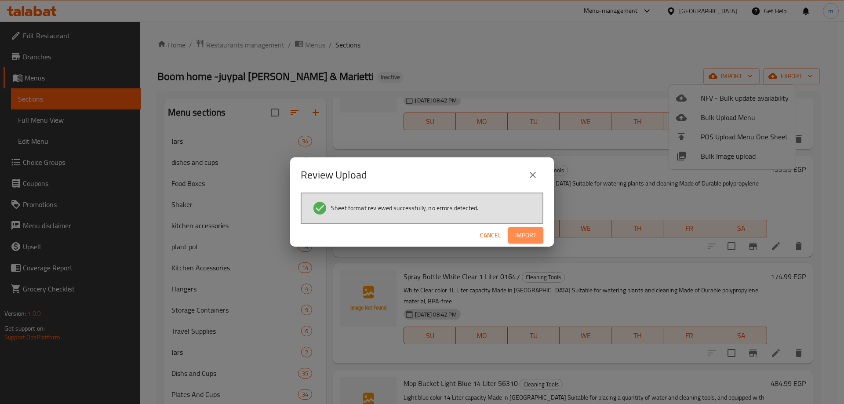
click at [521, 243] on button "Import" at bounding box center [525, 235] width 35 height 16
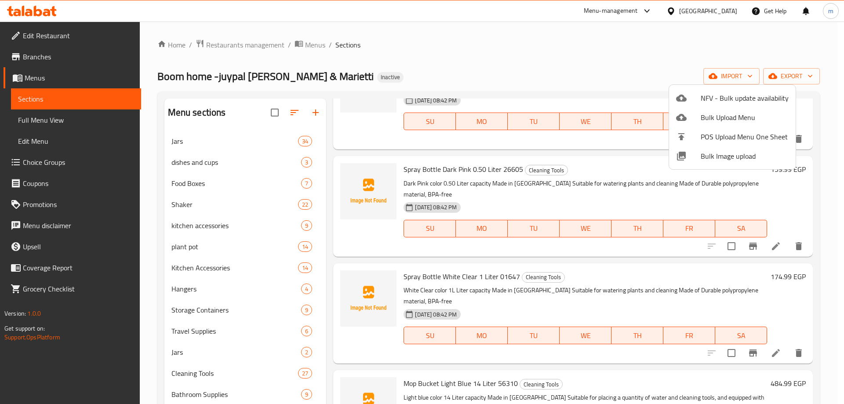
click at [82, 122] on div at bounding box center [422, 202] width 844 height 404
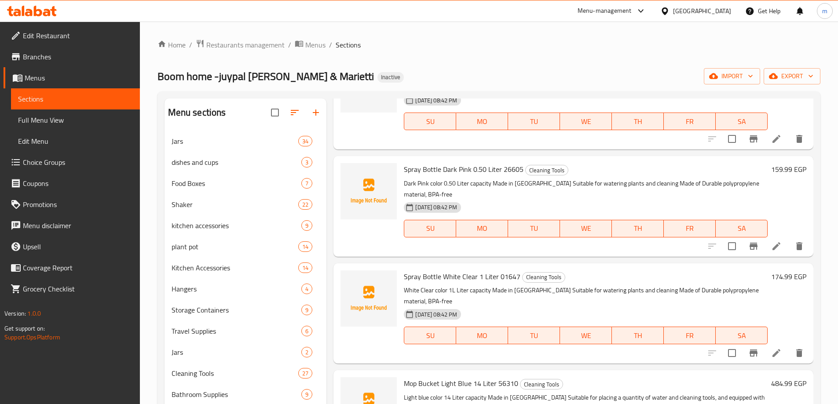
click at [66, 118] on span "Full Menu View" at bounding box center [75, 120] width 115 height 11
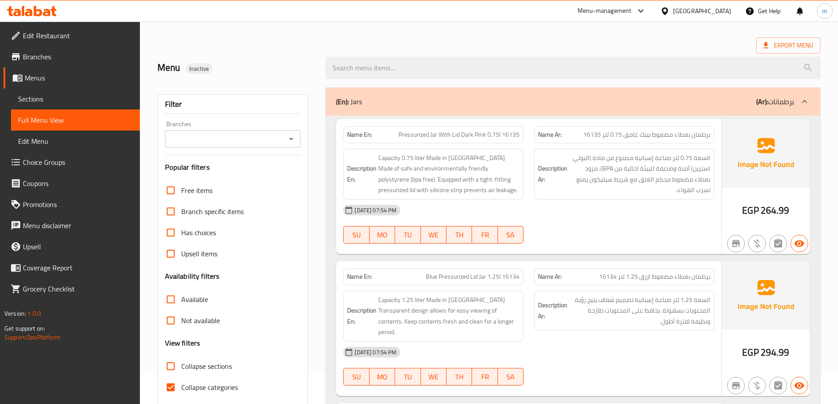
scroll to position [132, 0]
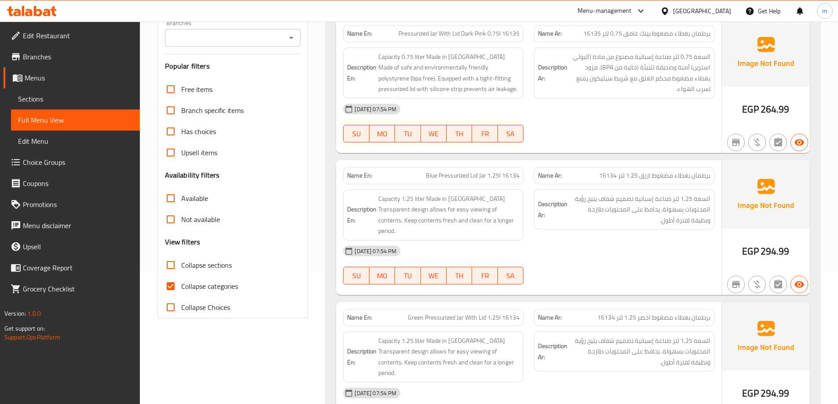
click at [197, 283] on span "Collapse categories" at bounding box center [209, 286] width 57 height 11
click at [181, 283] on input "Collapse categories" at bounding box center [170, 286] width 21 height 21
checkbox input "false"
click at [193, 268] on span "Collapse sections" at bounding box center [206, 265] width 51 height 11
click at [181, 268] on input "Collapse sections" at bounding box center [170, 265] width 21 height 21
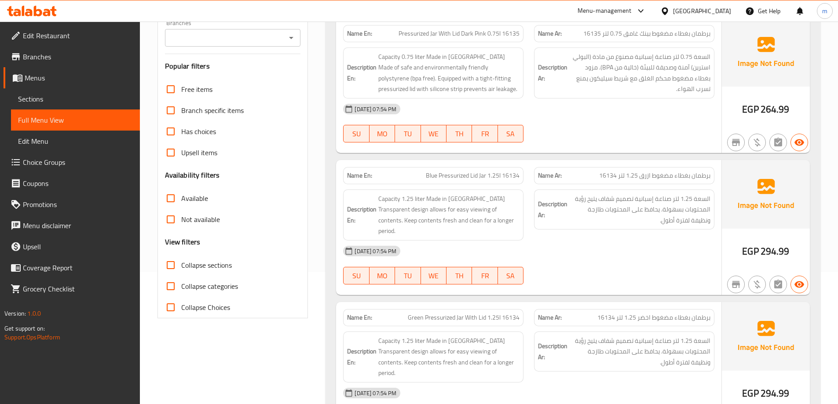
checkbox input "true"
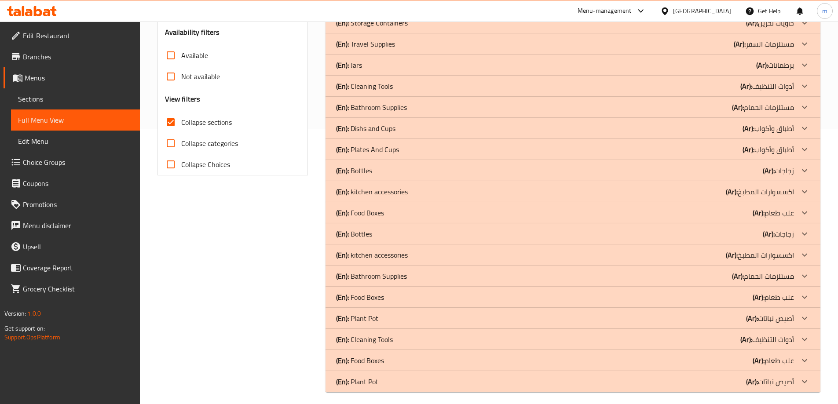
scroll to position [281, 0]
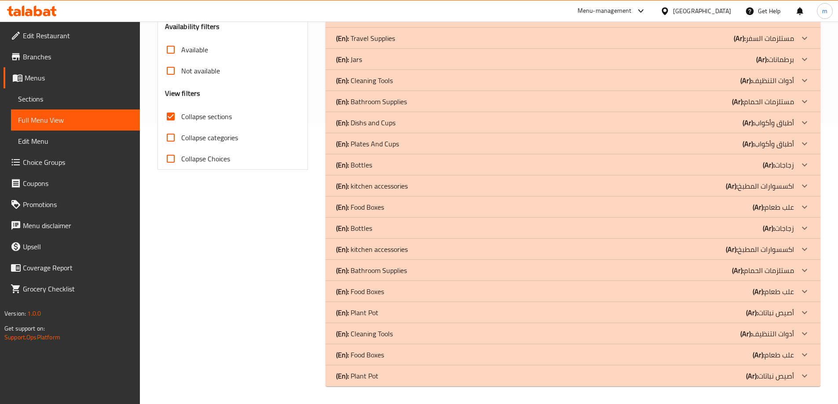
click at [806, 331] on icon at bounding box center [804, 333] width 11 height 11
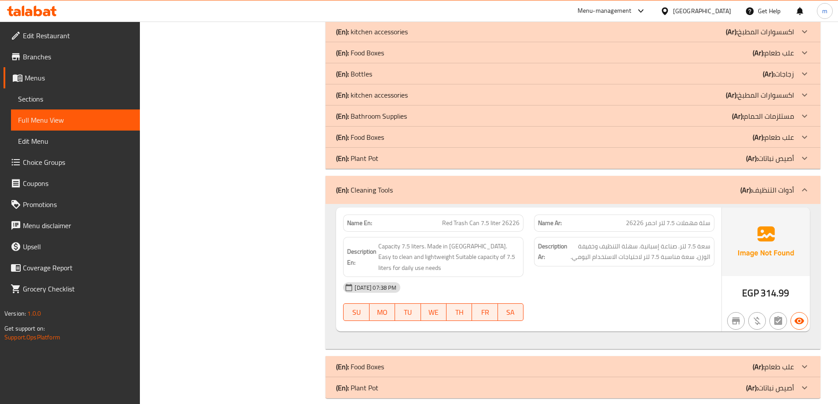
scroll to position [447, 0]
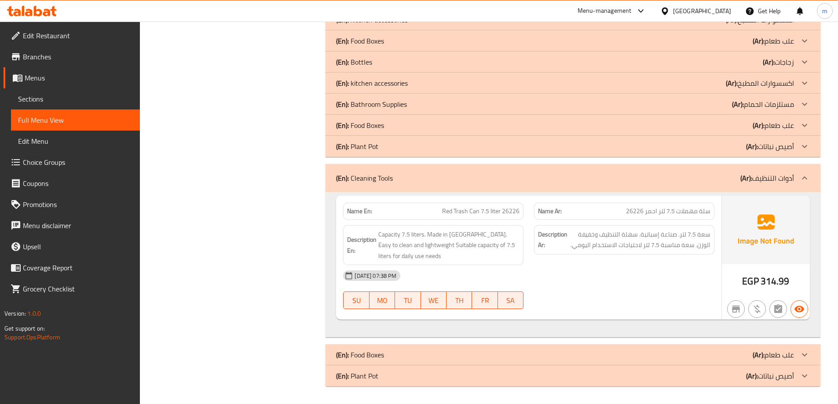
click at [803, 178] on icon at bounding box center [803, 177] width 5 height 3
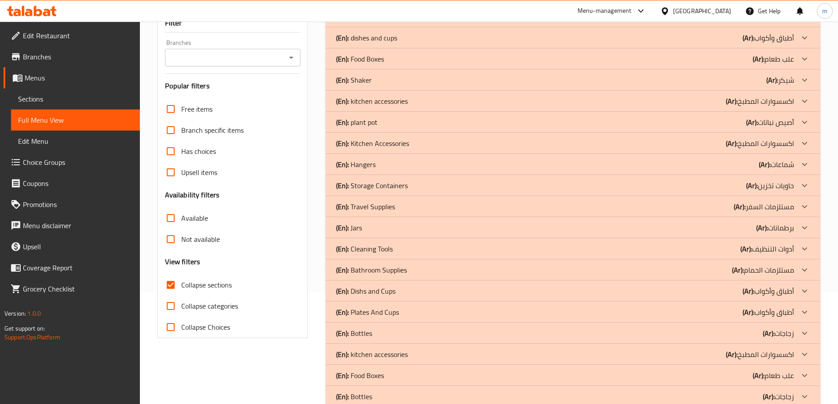
scroll to position [132, 0]
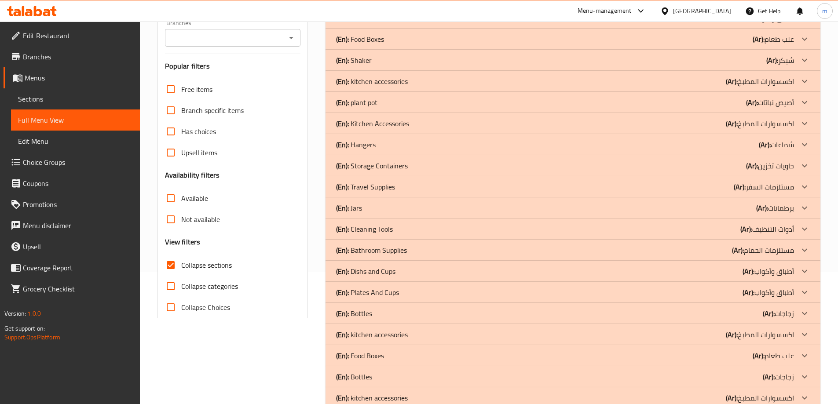
click at [805, 250] on icon at bounding box center [803, 249] width 5 height 3
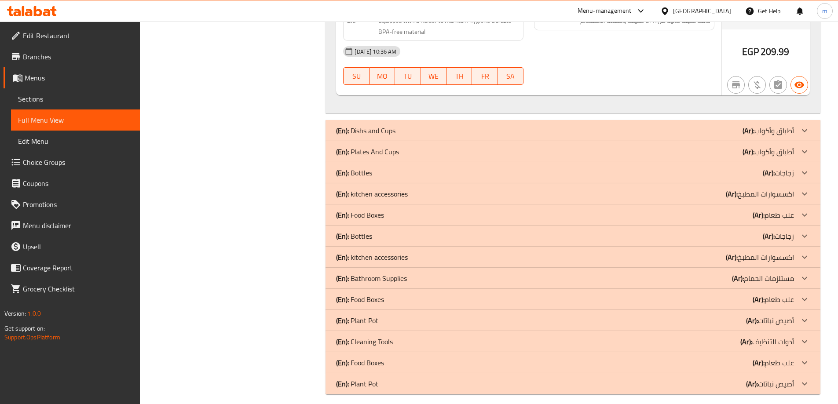
scroll to position [1561, 0]
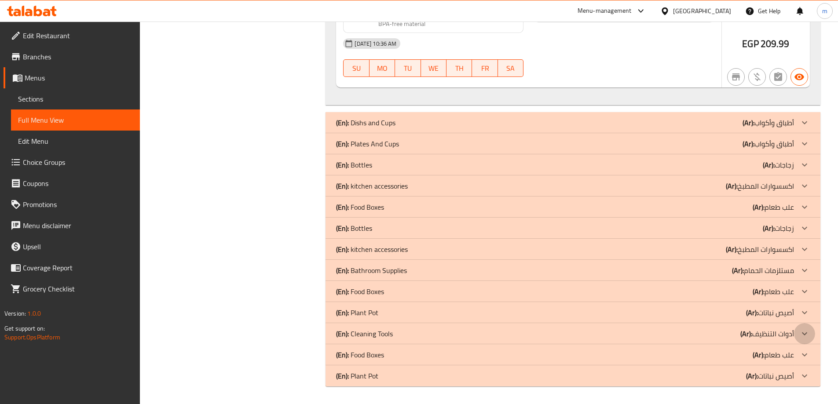
click at [804, 333] on icon at bounding box center [804, 333] width 11 height 11
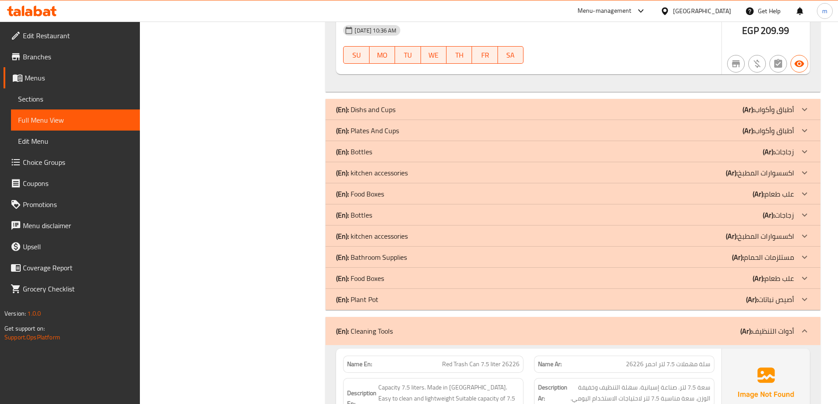
scroll to position [1640, 0]
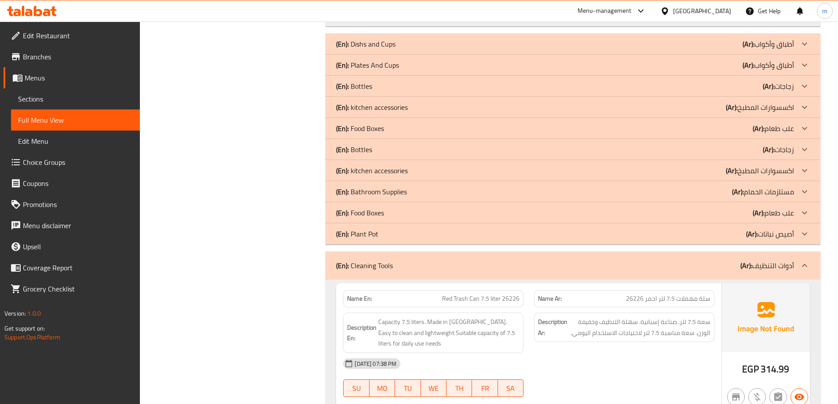
click at [806, 262] on icon at bounding box center [804, 265] width 11 height 11
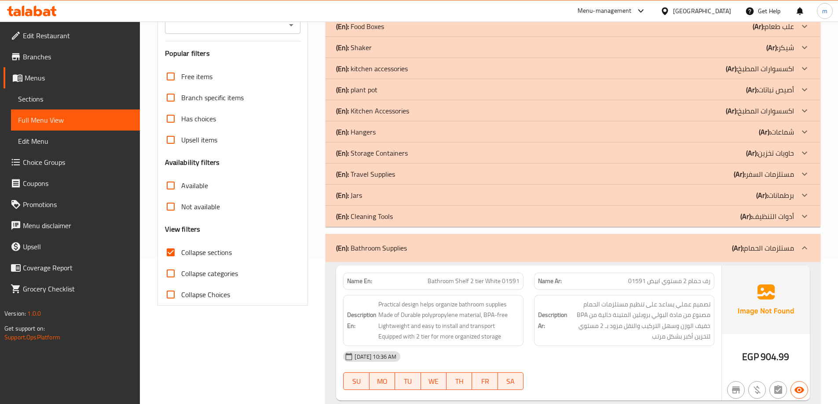
scroll to position [110, 0]
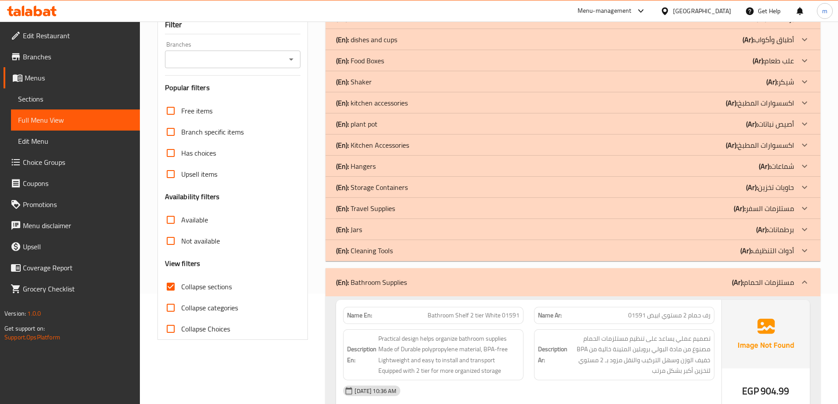
click at [801, 249] on icon at bounding box center [804, 250] width 11 height 11
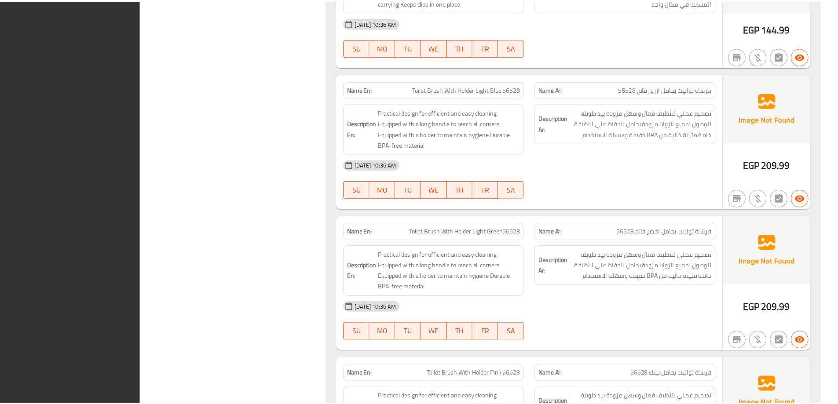
scroll to position [5294, 0]
